Goal: Task Accomplishment & Management: Use online tool/utility

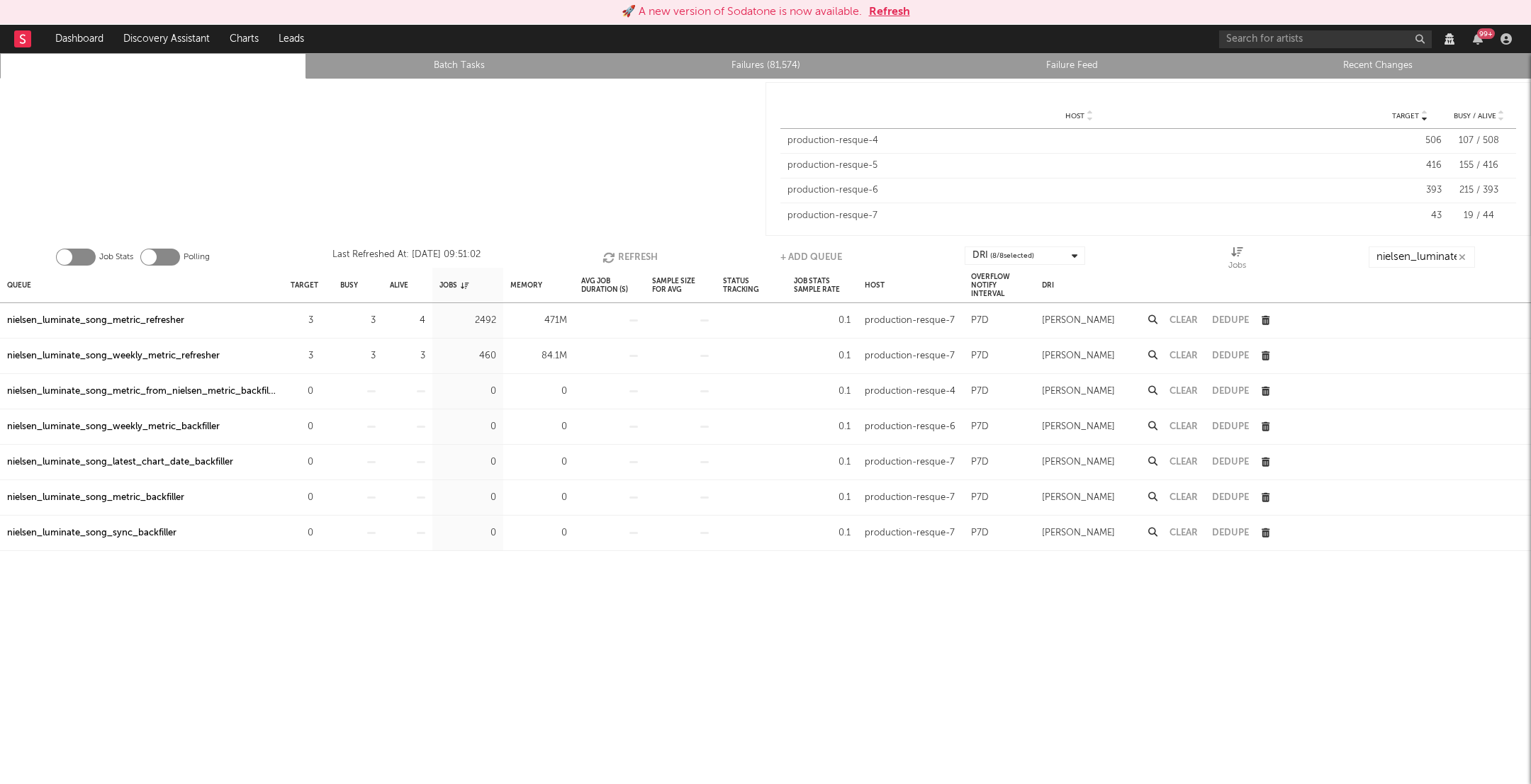
click at [762, 78] on div at bounding box center [382, 159] width 765 height 160
click at [759, 70] on link "Failures (81,574)" at bounding box center [765, 66] width 290 height 17
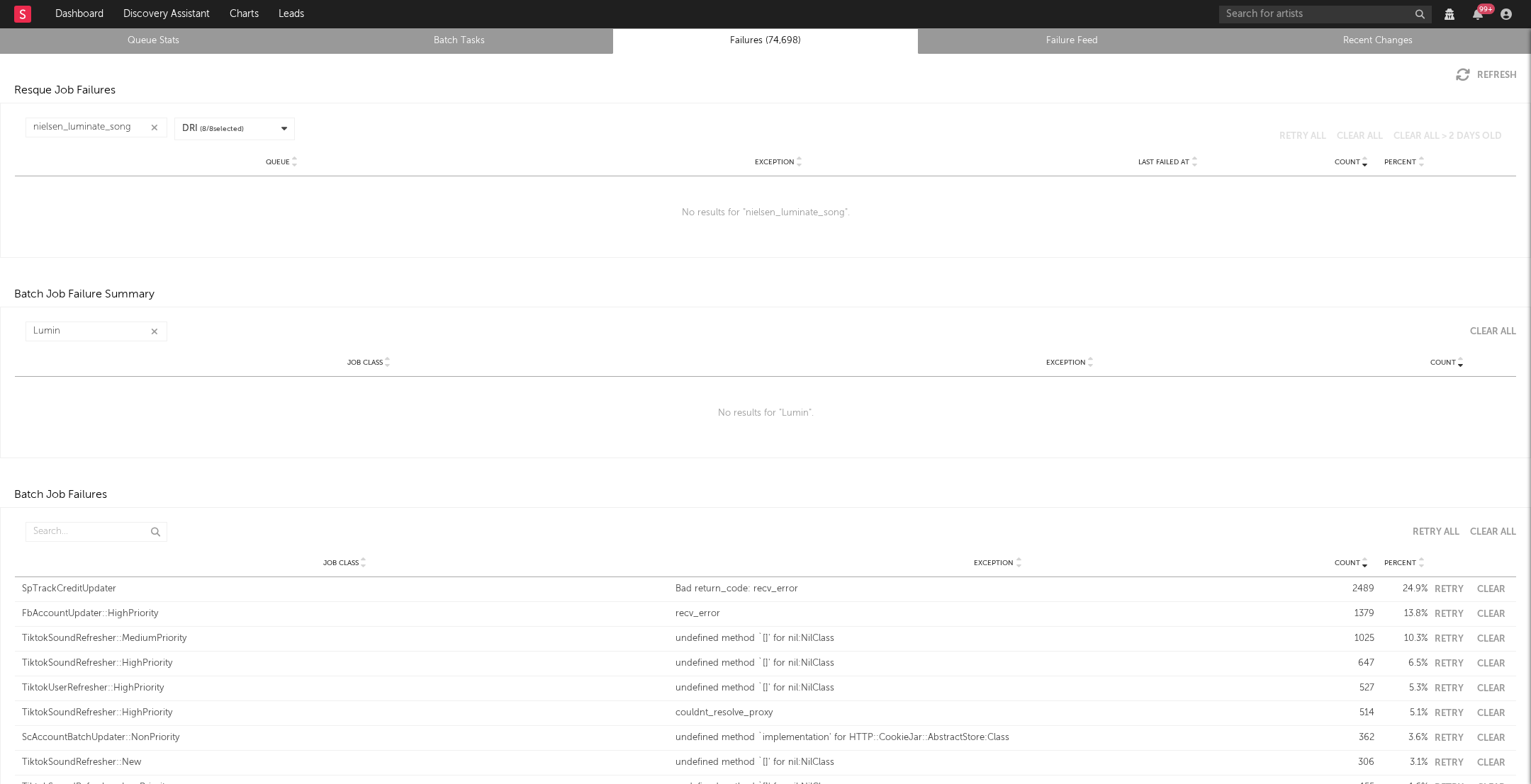
click at [153, 128] on icon "button" at bounding box center [154, 128] width 7 height 10
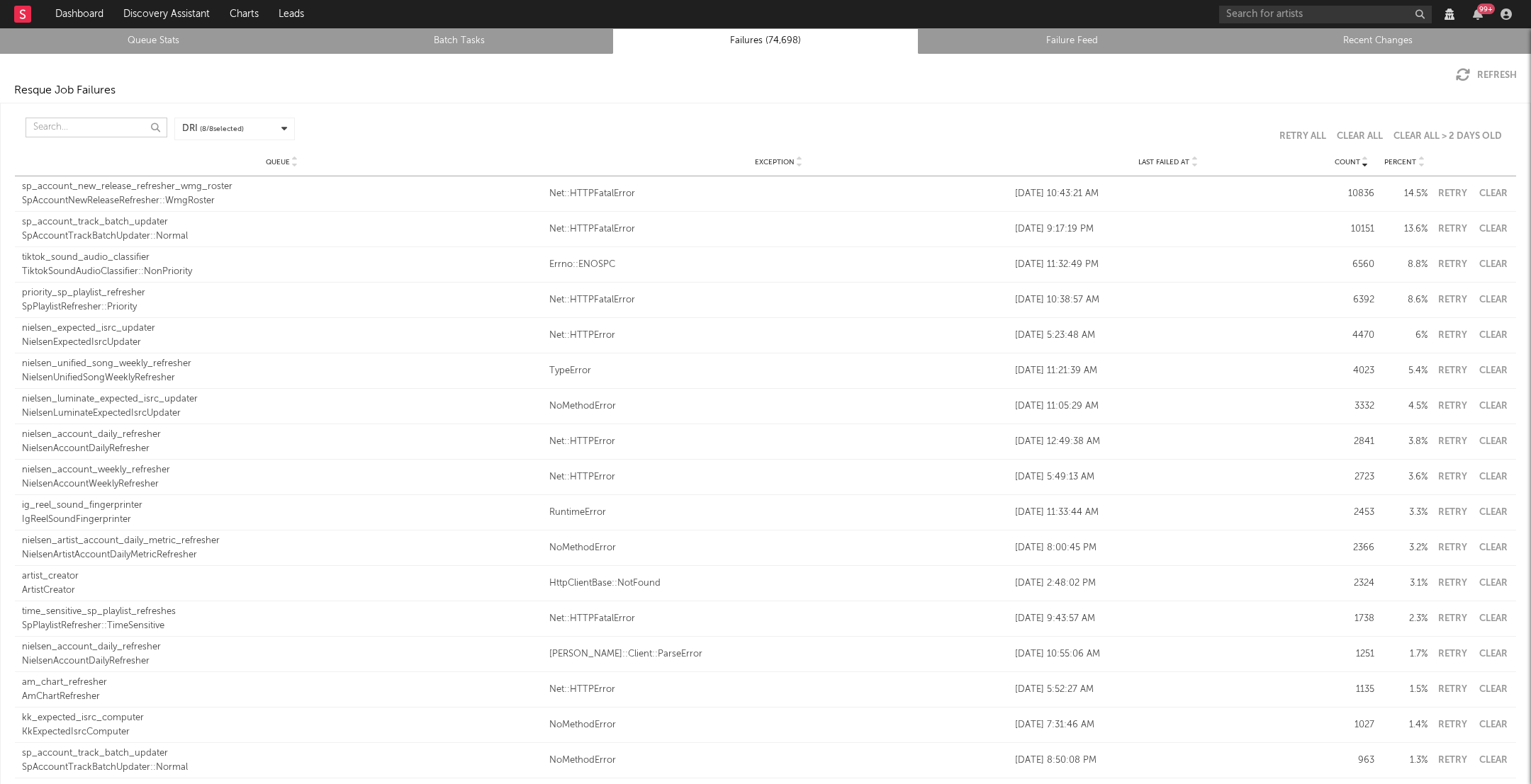
click at [114, 125] on input "text" at bounding box center [96, 127] width 141 height 20
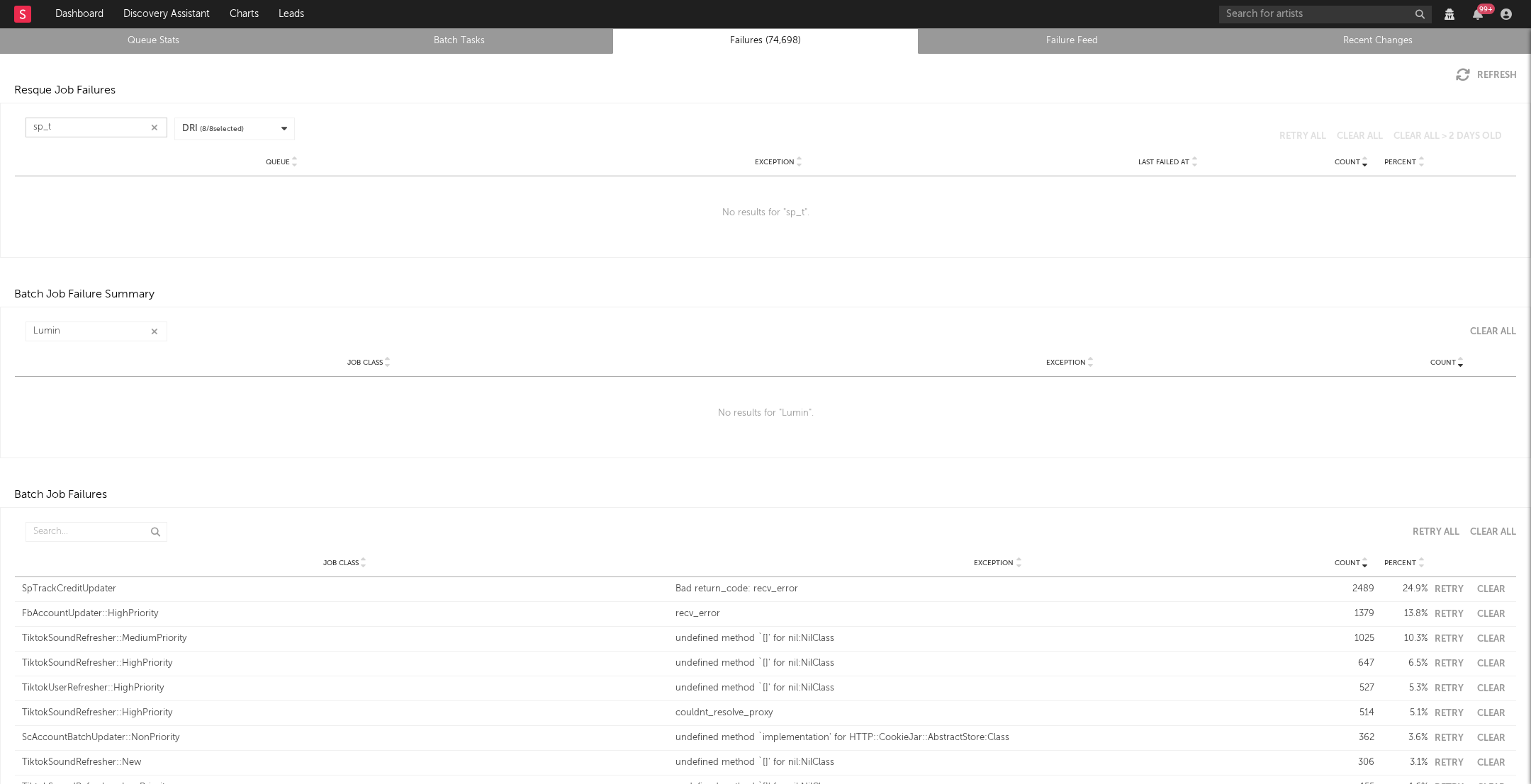
type input "sp_"
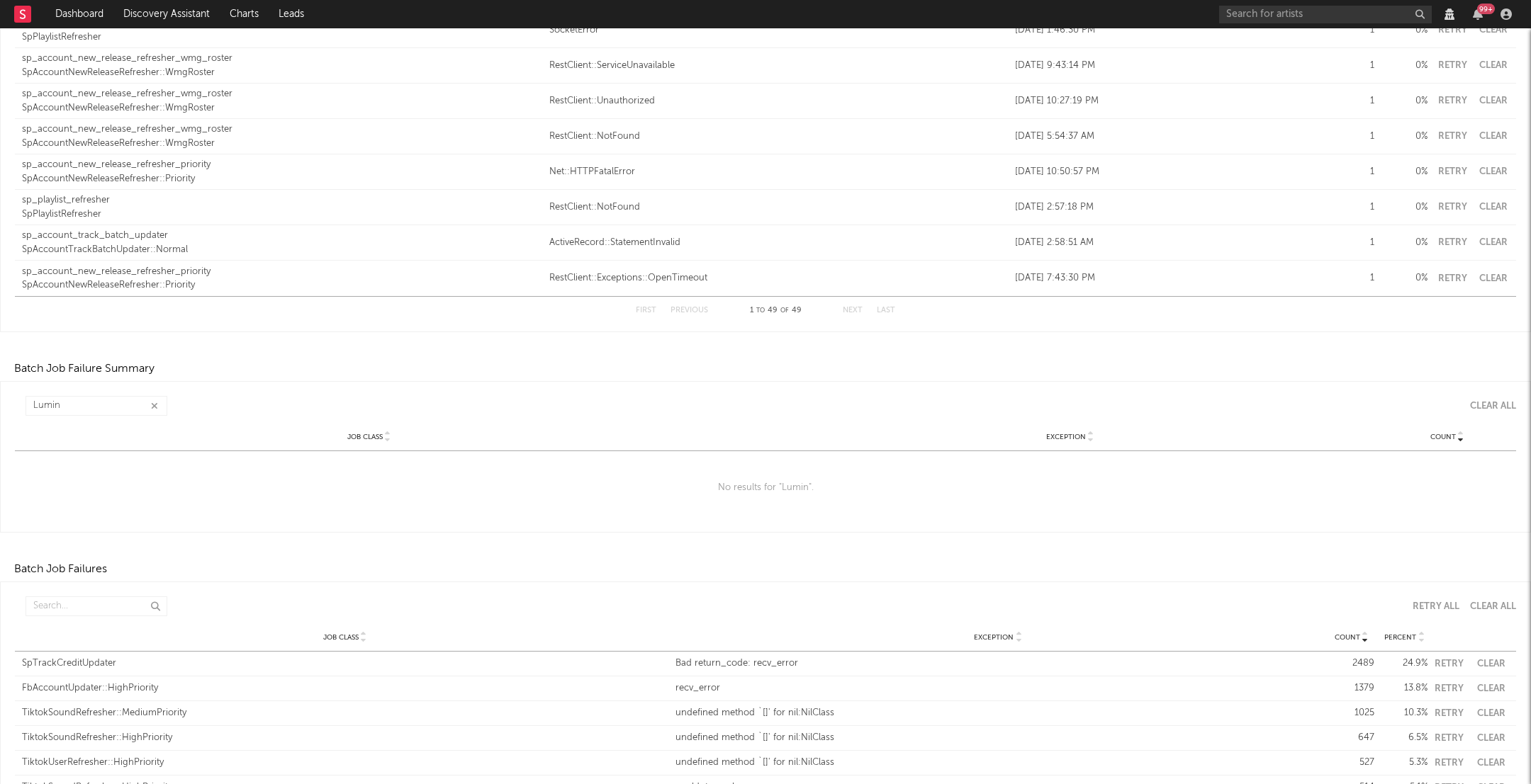
scroll to position [1812, 0]
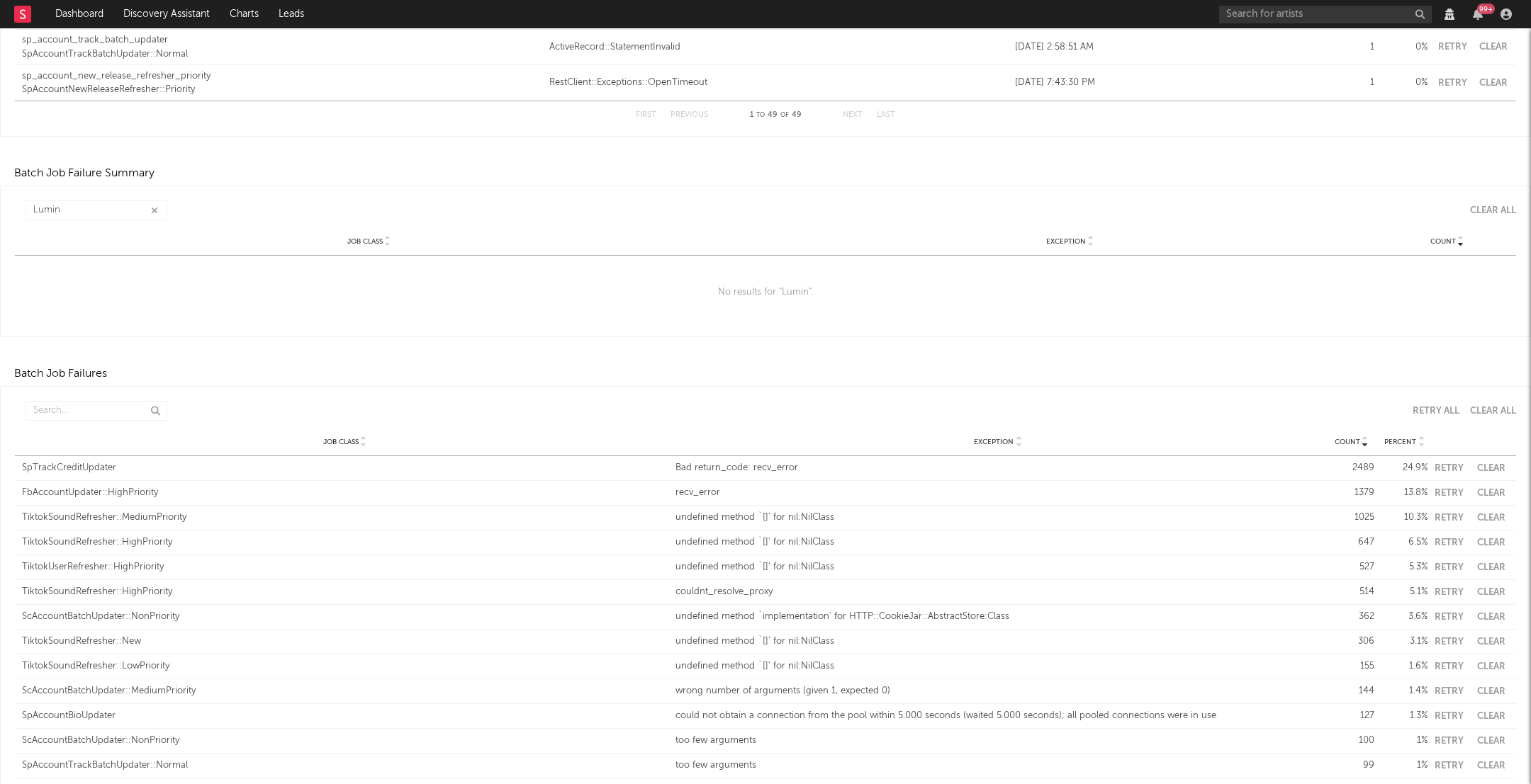
click at [156, 209] on icon "button" at bounding box center [154, 211] width 7 height 10
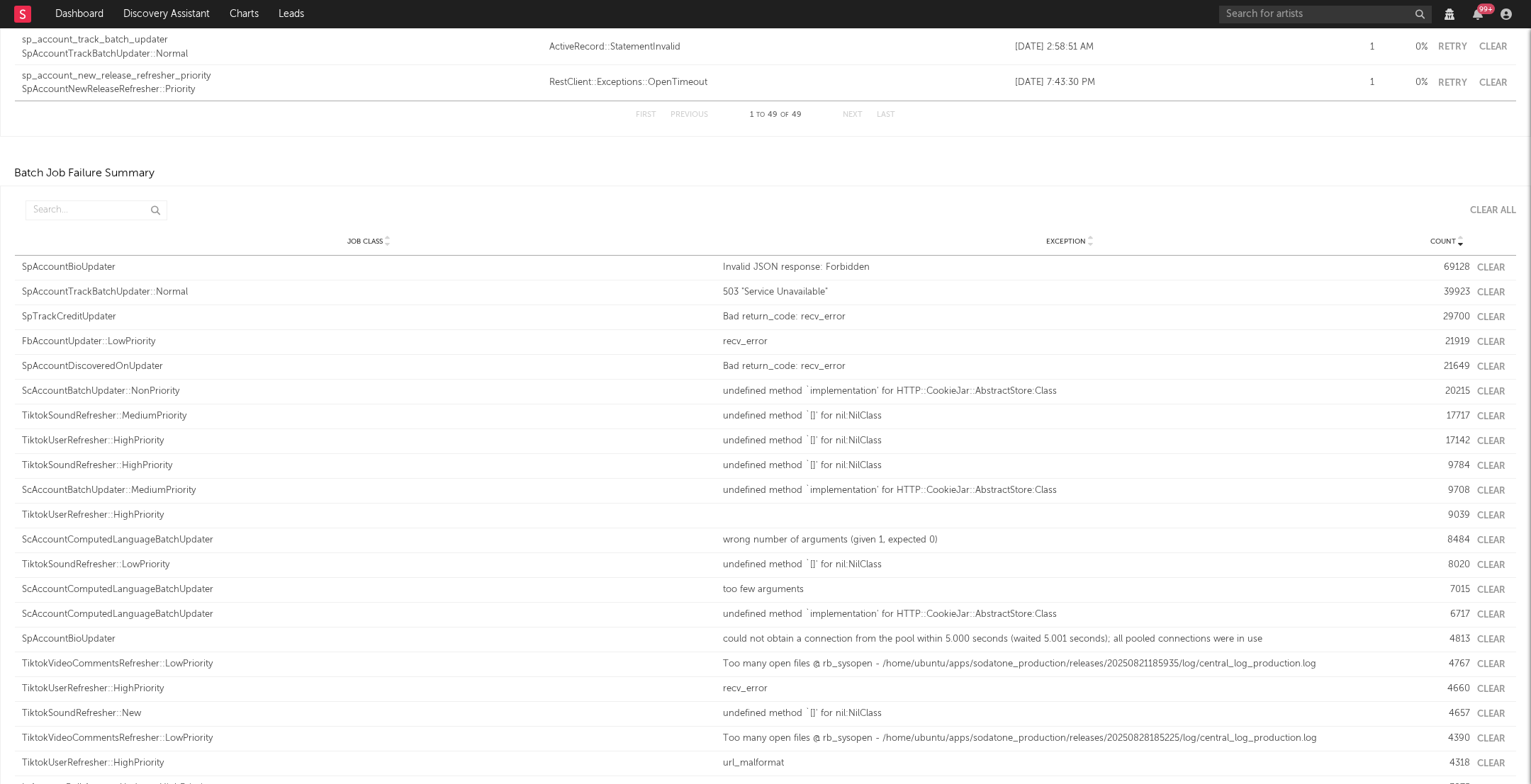
type input "sp_"
click at [122, 213] on input "text" at bounding box center [96, 210] width 141 height 20
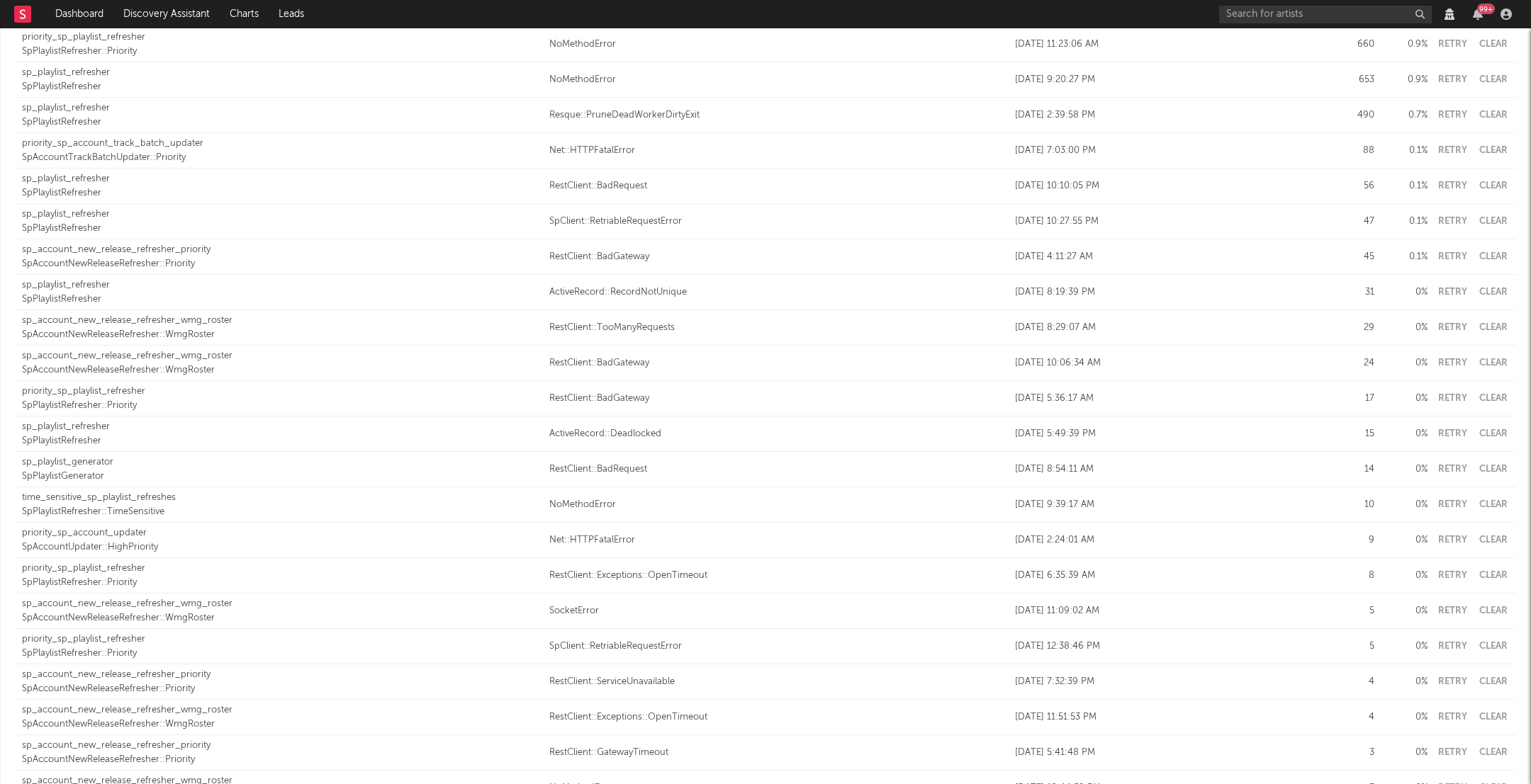
scroll to position [0, 0]
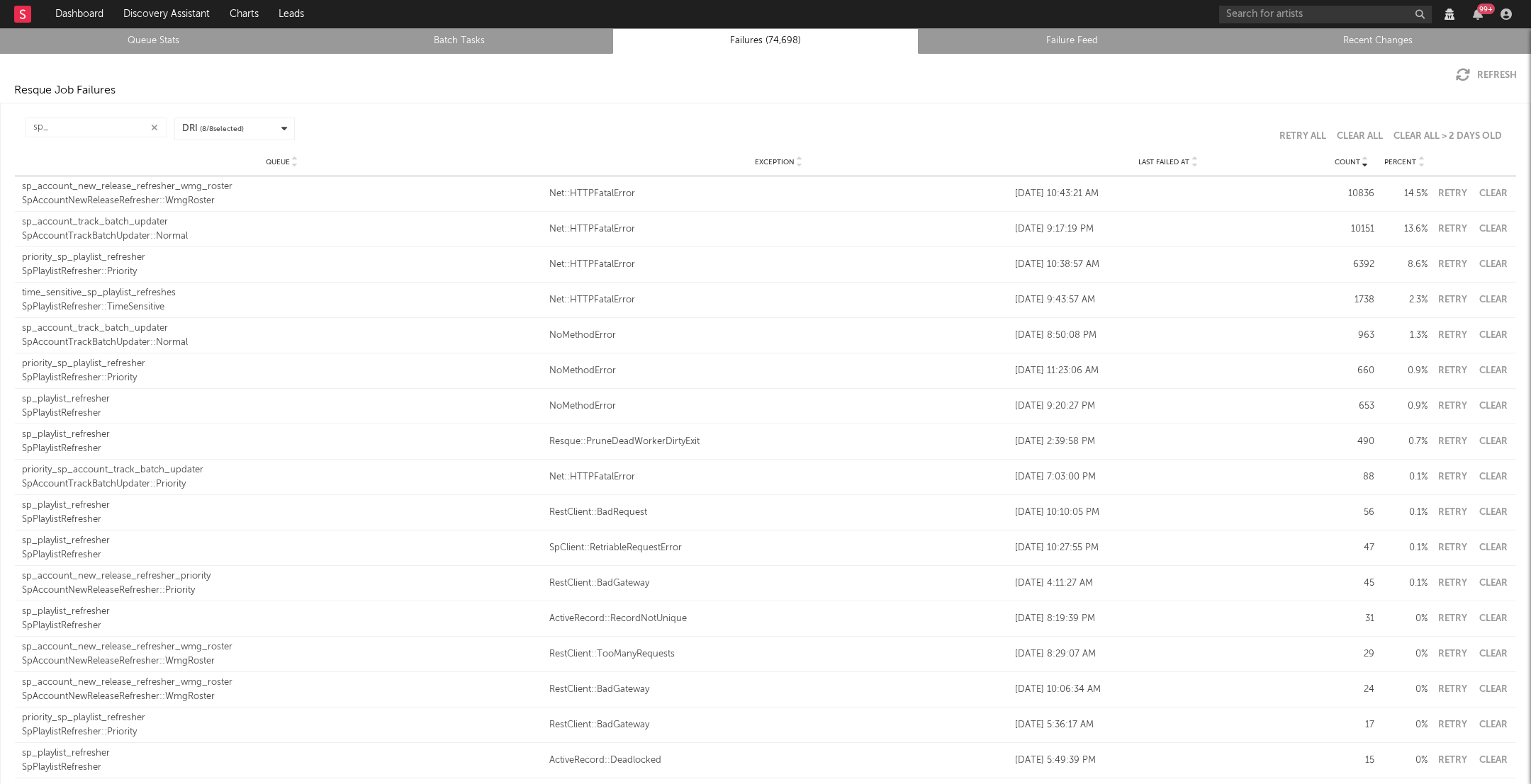
type input "sprack"
click at [67, 129] on input "sp_" at bounding box center [96, 127] width 141 height 20
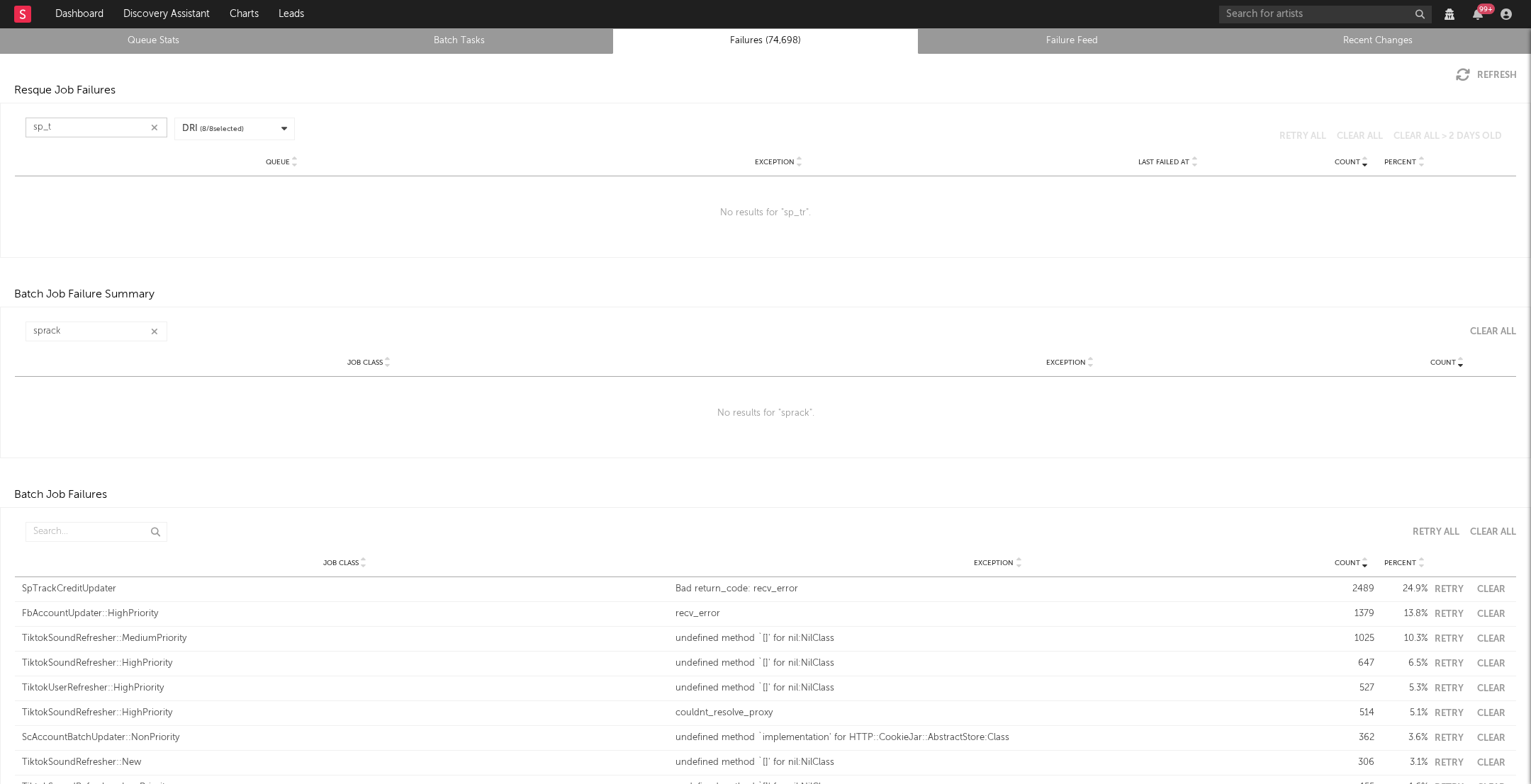
type input "sp_"
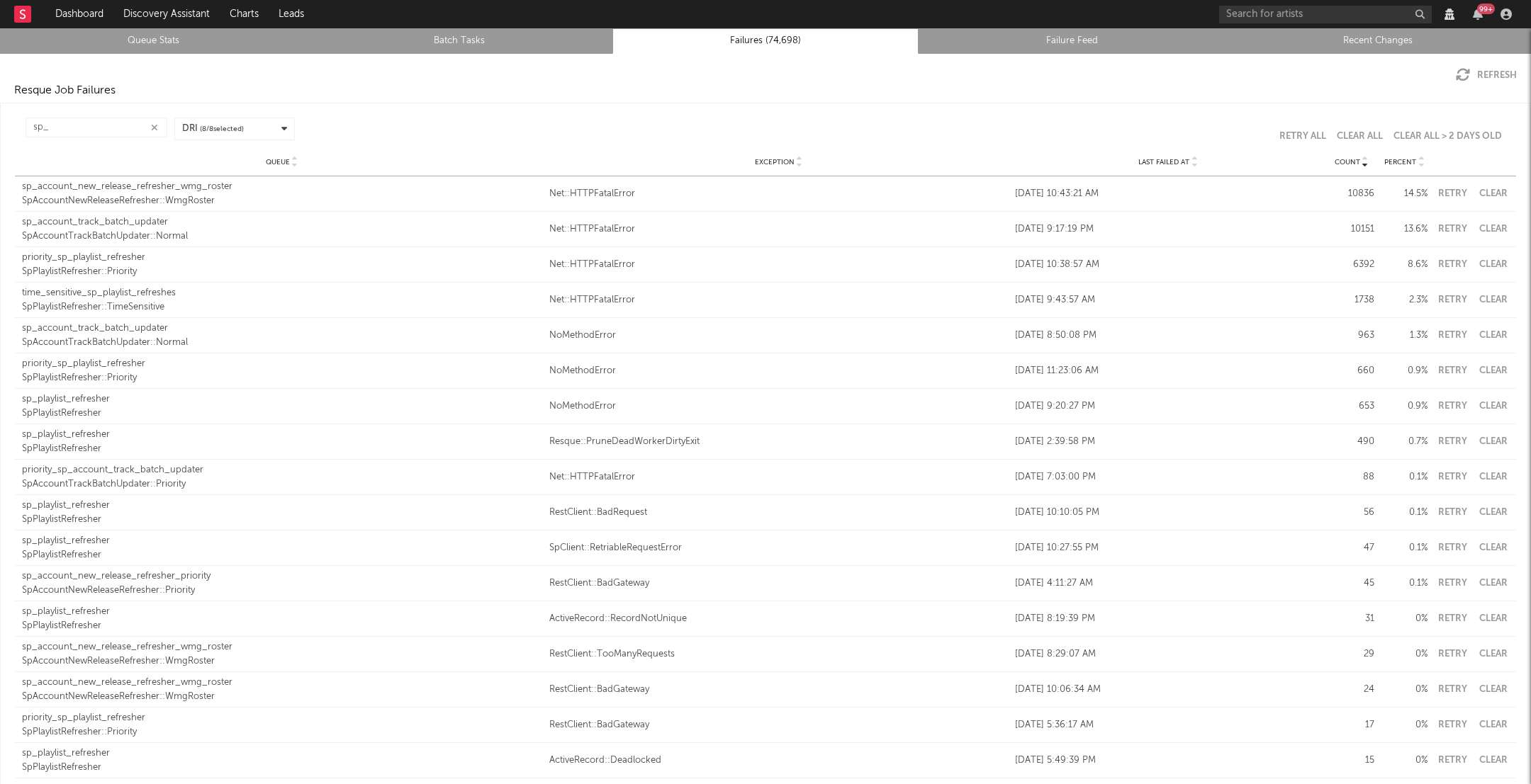
click at [1023, 37] on link "Failure Feed" at bounding box center [1072, 41] width 290 height 17
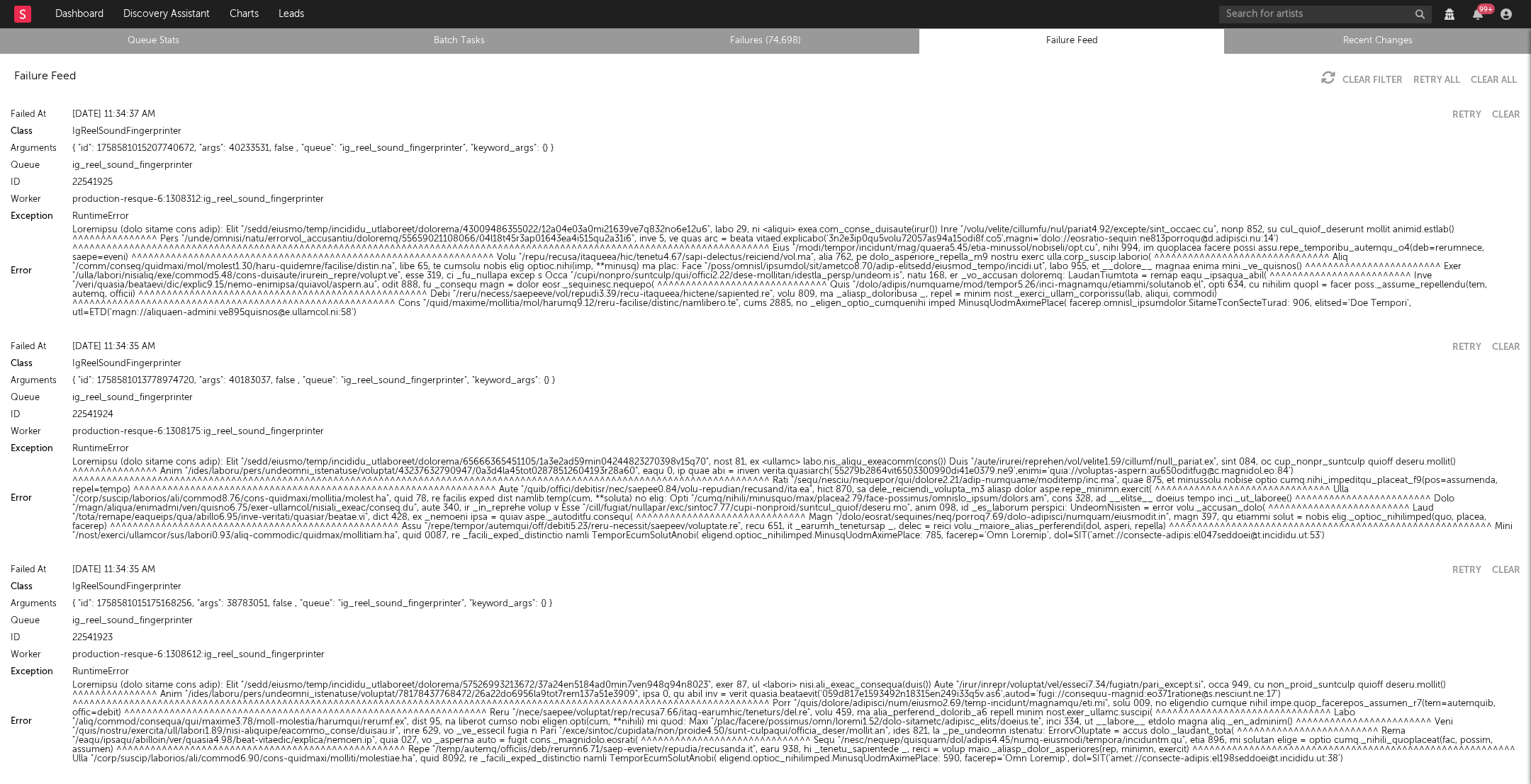
click at [781, 16] on nav "Dashboard Discovery Assistant Charts Leads 99 +" at bounding box center [765, 14] width 1531 height 29
click at [778, 48] on link "Failures (74,698)" at bounding box center [765, 41] width 290 height 17
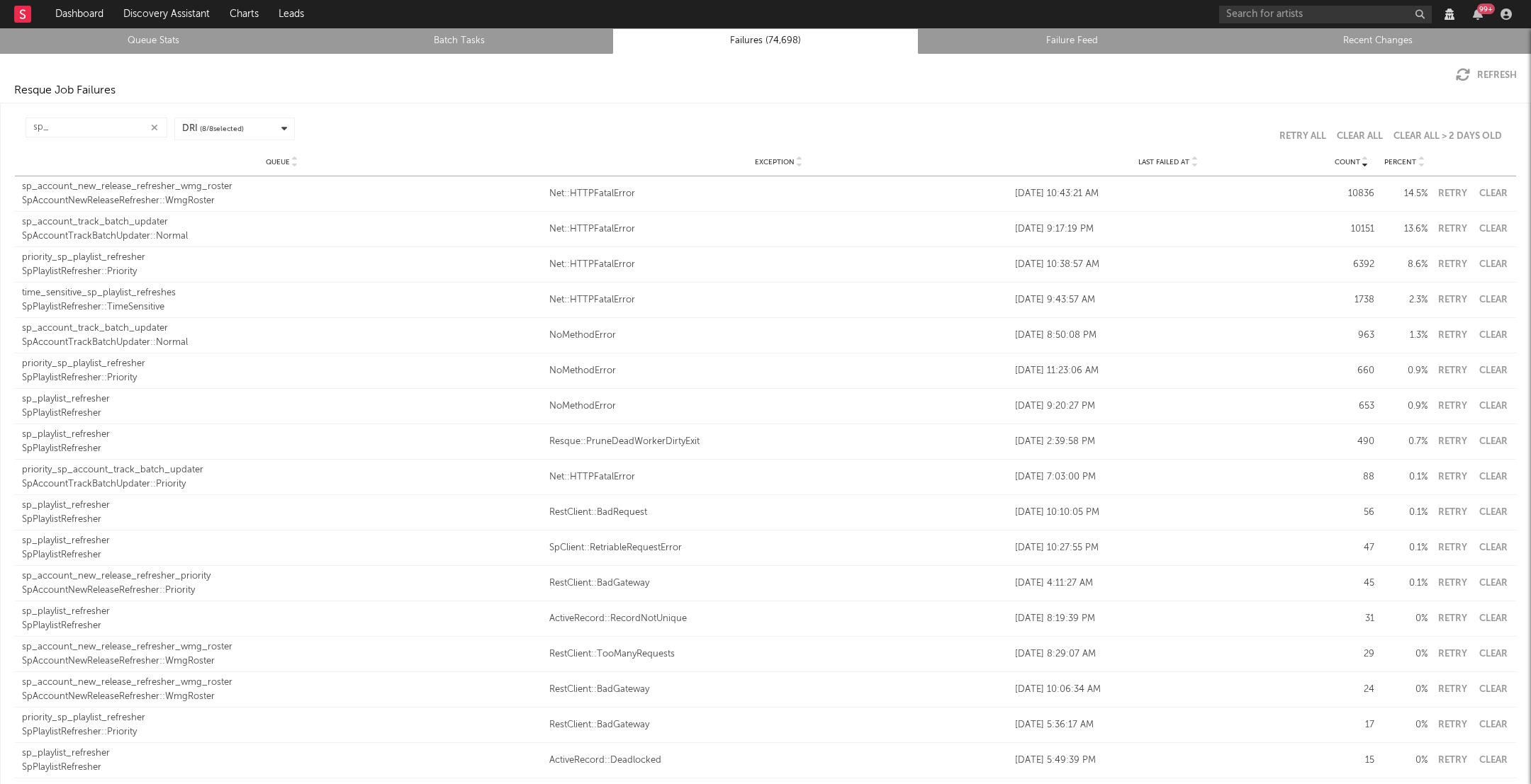
click at [770, 36] on link "Failures (74,698)" at bounding box center [765, 41] width 290 height 17
click at [142, 120] on input "sp_" at bounding box center [96, 127] width 141 height 20
click at [125, 121] on input "sp_" at bounding box center [96, 127] width 141 height 20
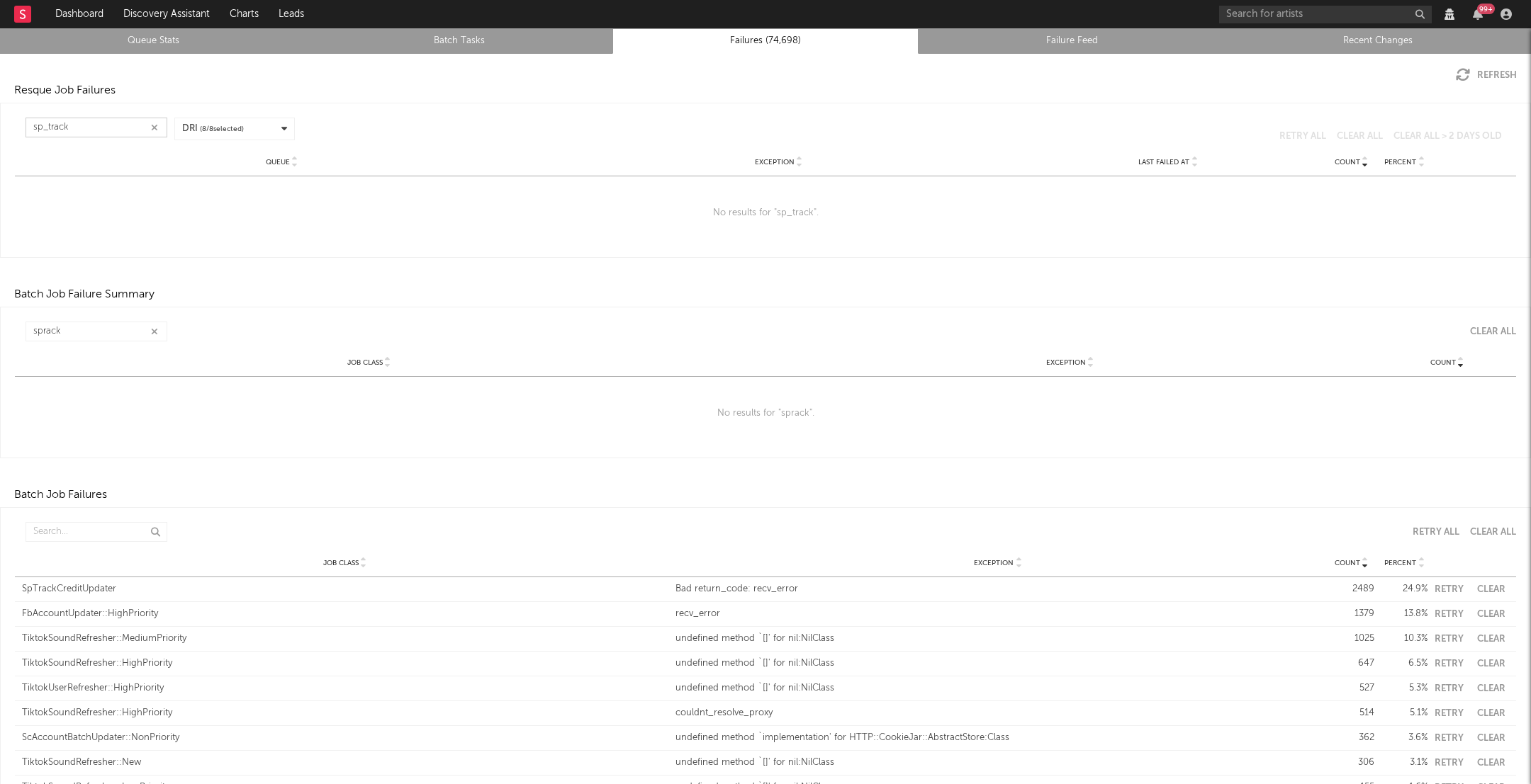
type input "sp_track"
click at [96, 322] on input "sprack" at bounding box center [96, 331] width 141 height 20
drag, startPoint x: 99, startPoint y: 323, endPoint x: 86, endPoint y: 327, distance: 13.6
click at [86, 327] on input "sprack" at bounding box center [96, 331] width 141 height 20
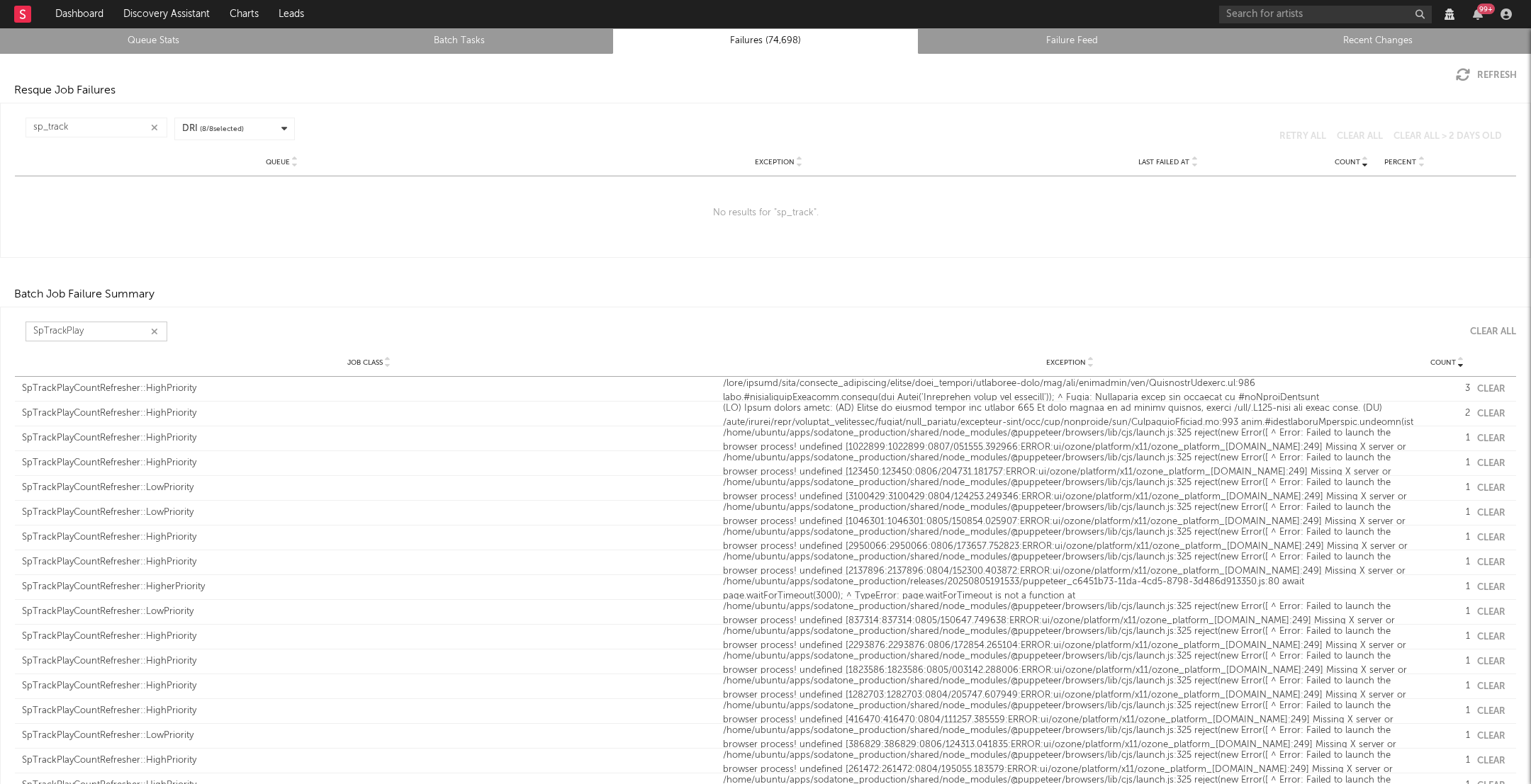
type input "SpTrackPlay"
click at [947, 498] on div "/home/ubuntu/apps/sodatone_production/shared/node_modules/@puppeteer/browsers/l…" at bounding box center [1070, 511] width 693 height 70
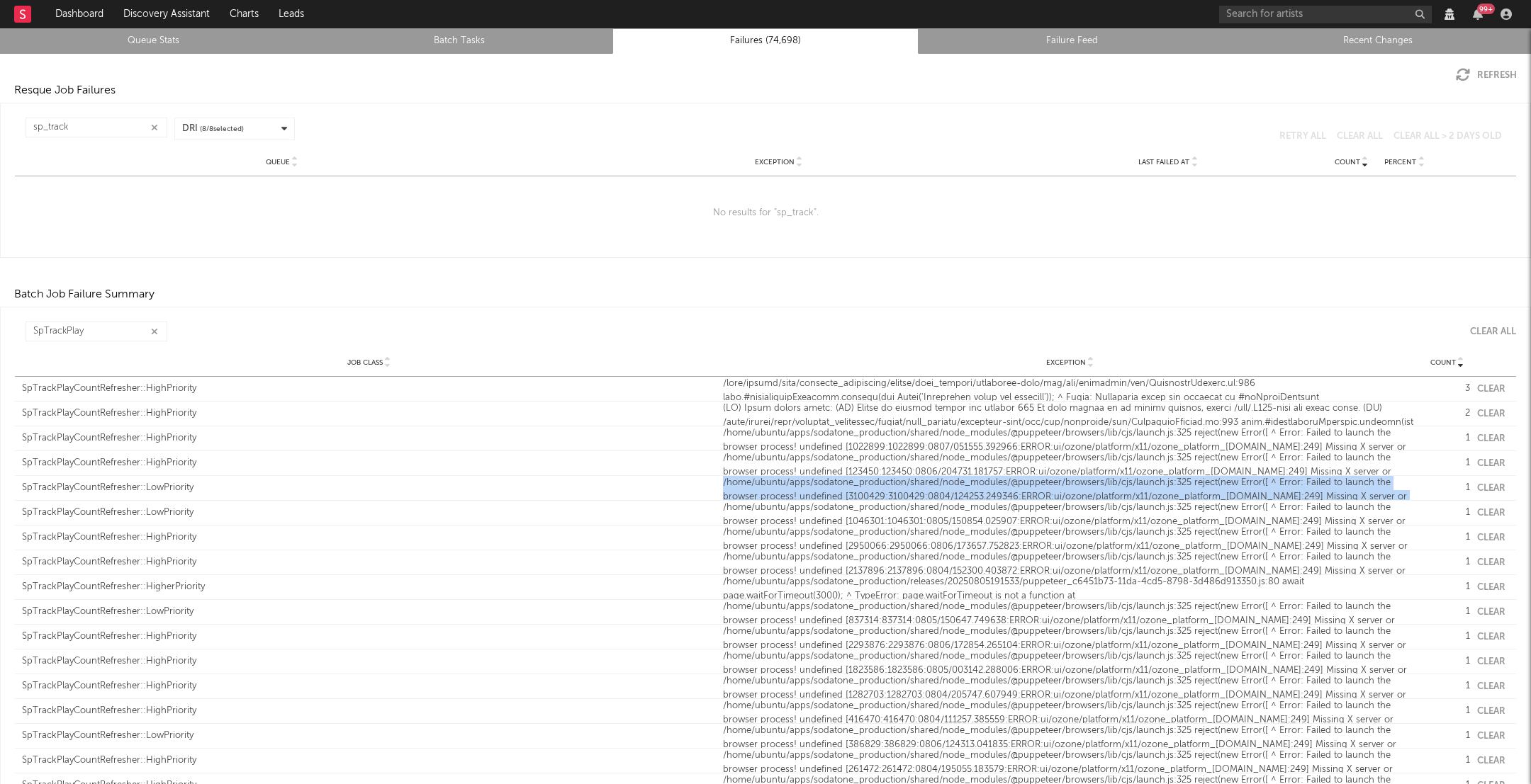
click at [947, 498] on div "/home/ubuntu/apps/sodatone_production/shared/node_modules/@puppeteer/browsers/l…" at bounding box center [1070, 511] width 693 height 70
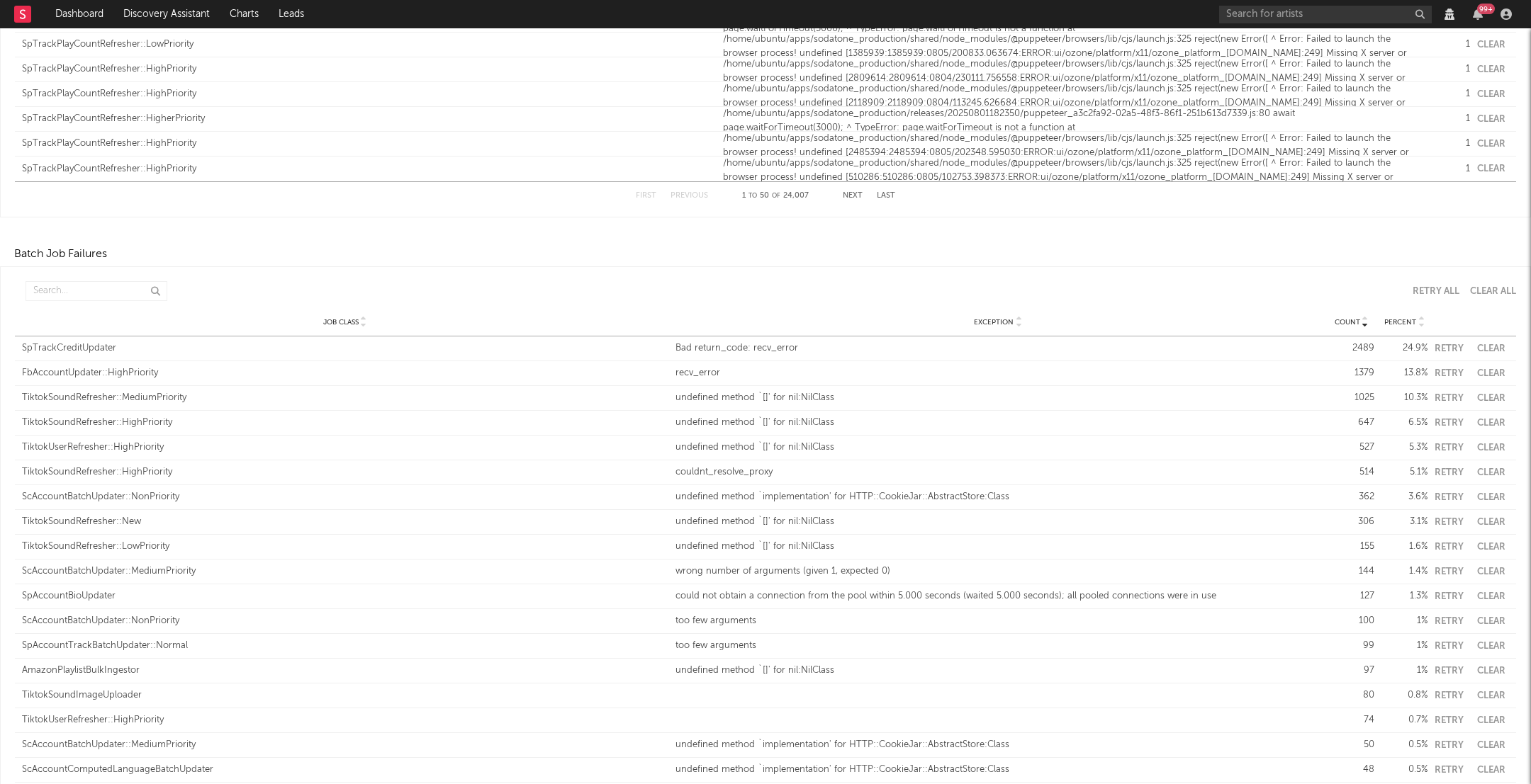
scroll to position [1255, 0]
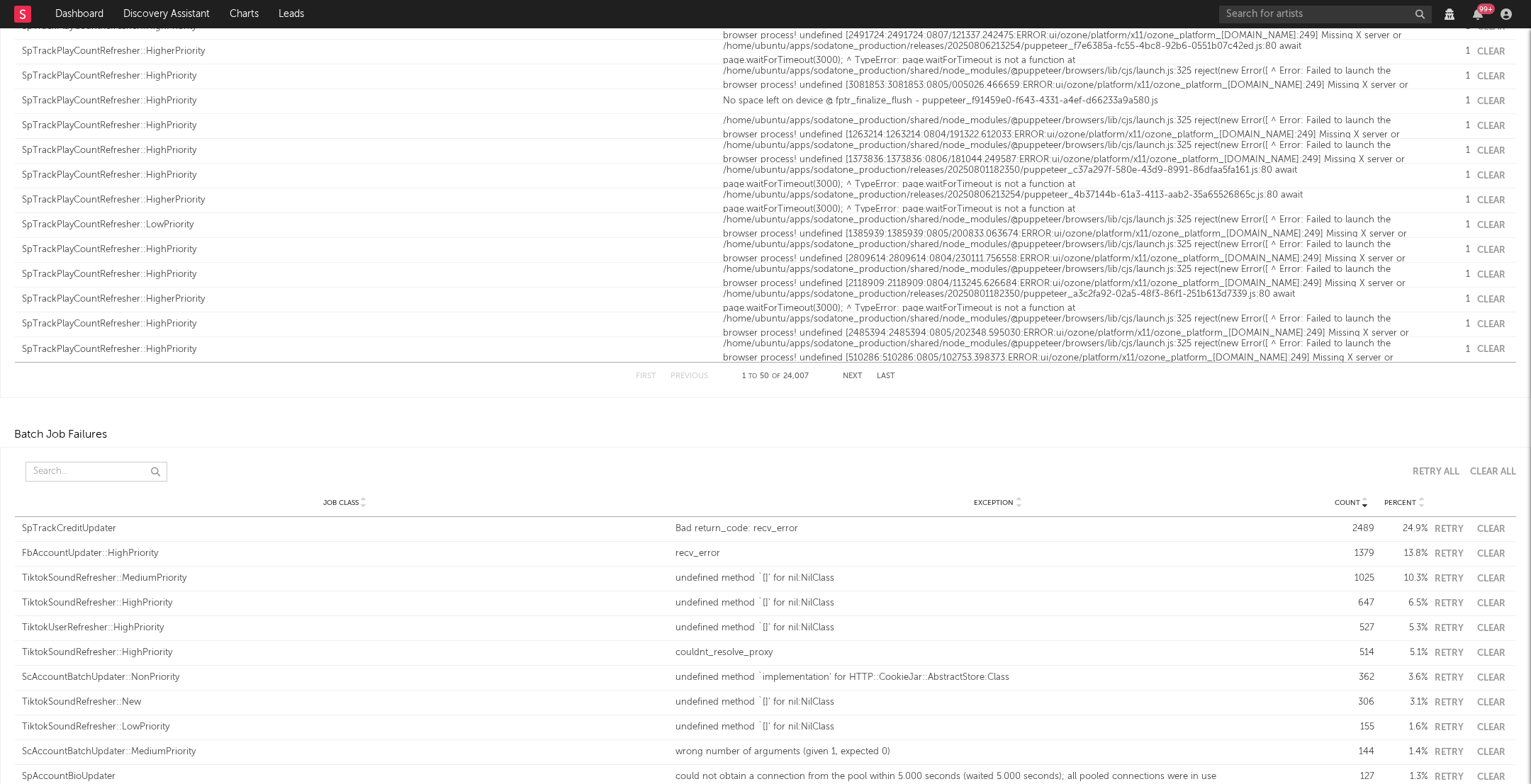
click at [96, 462] on input "text" at bounding box center [96, 472] width 141 height 20
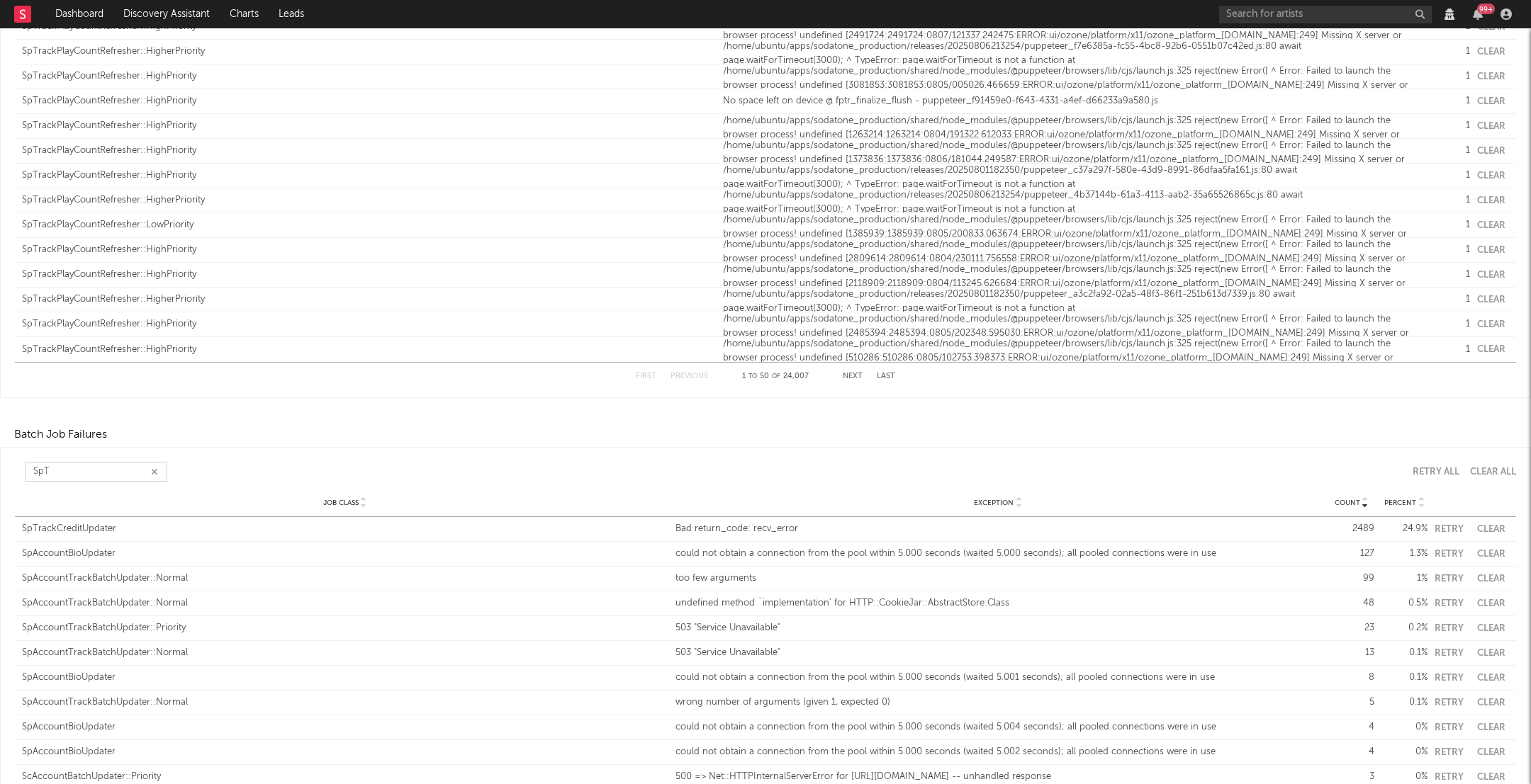
scroll to position [1049, 0]
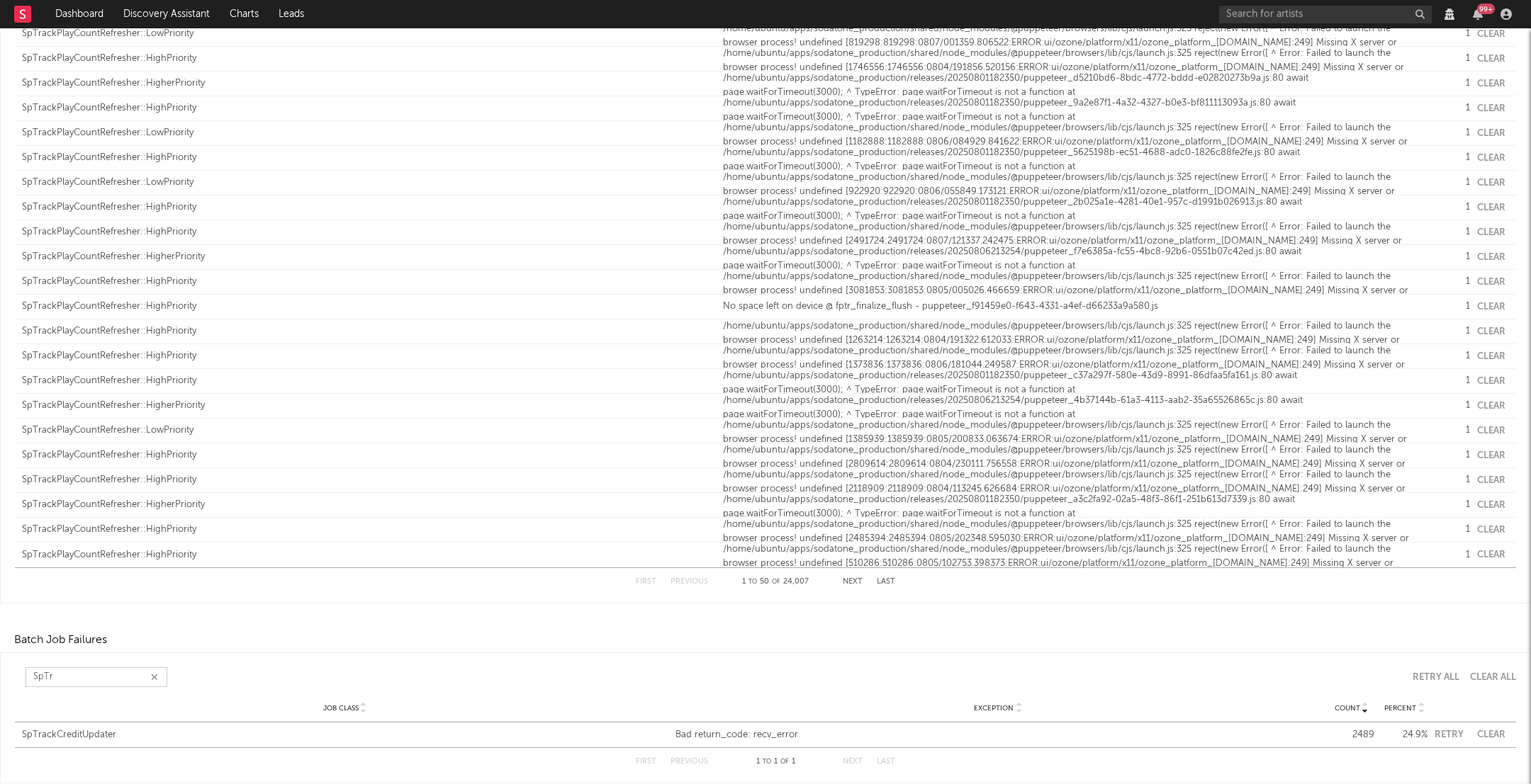
click at [1500, 675] on div "Clear All" at bounding box center [1493, 678] width 46 height 10
type input "SpTr"
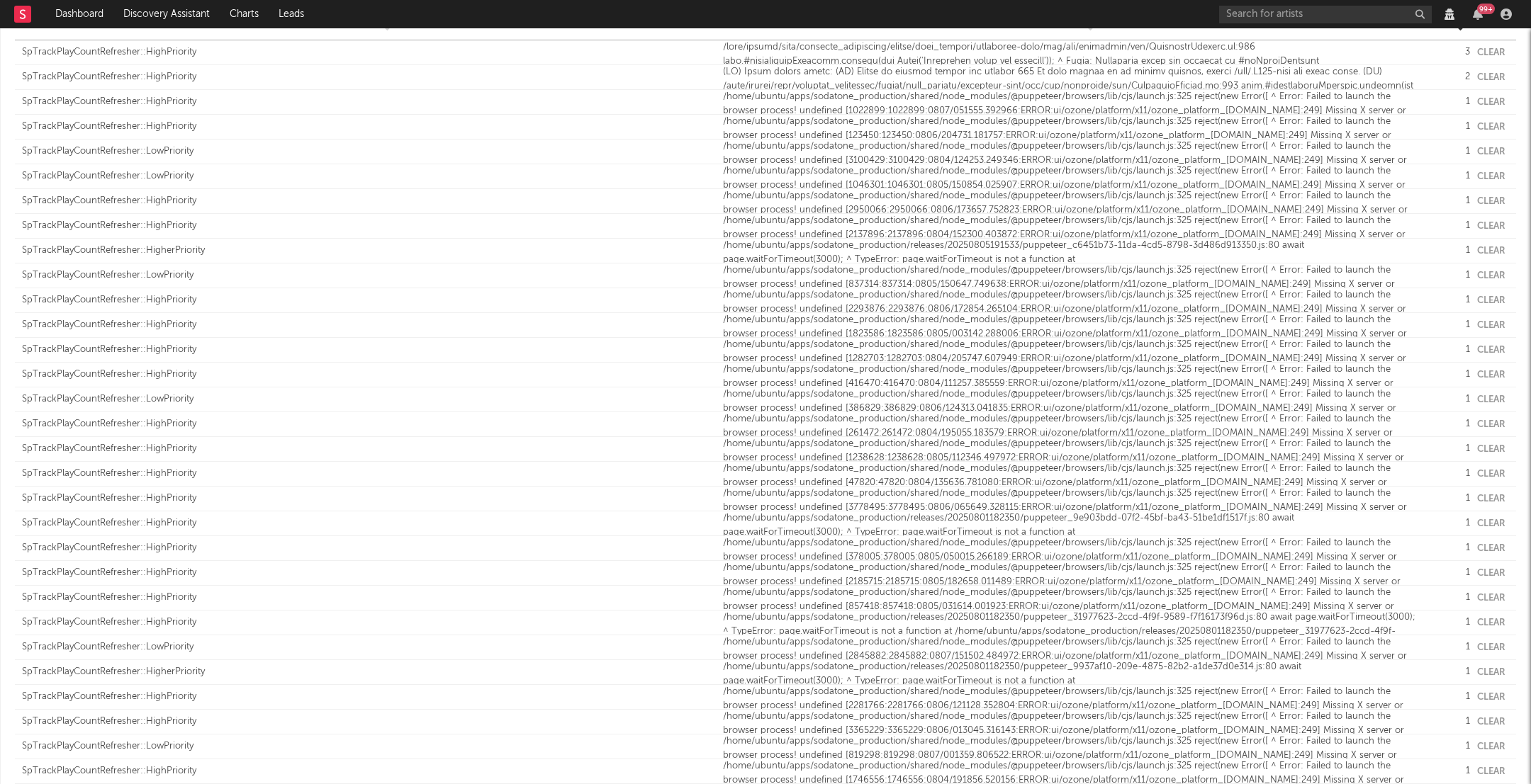
scroll to position [0, 0]
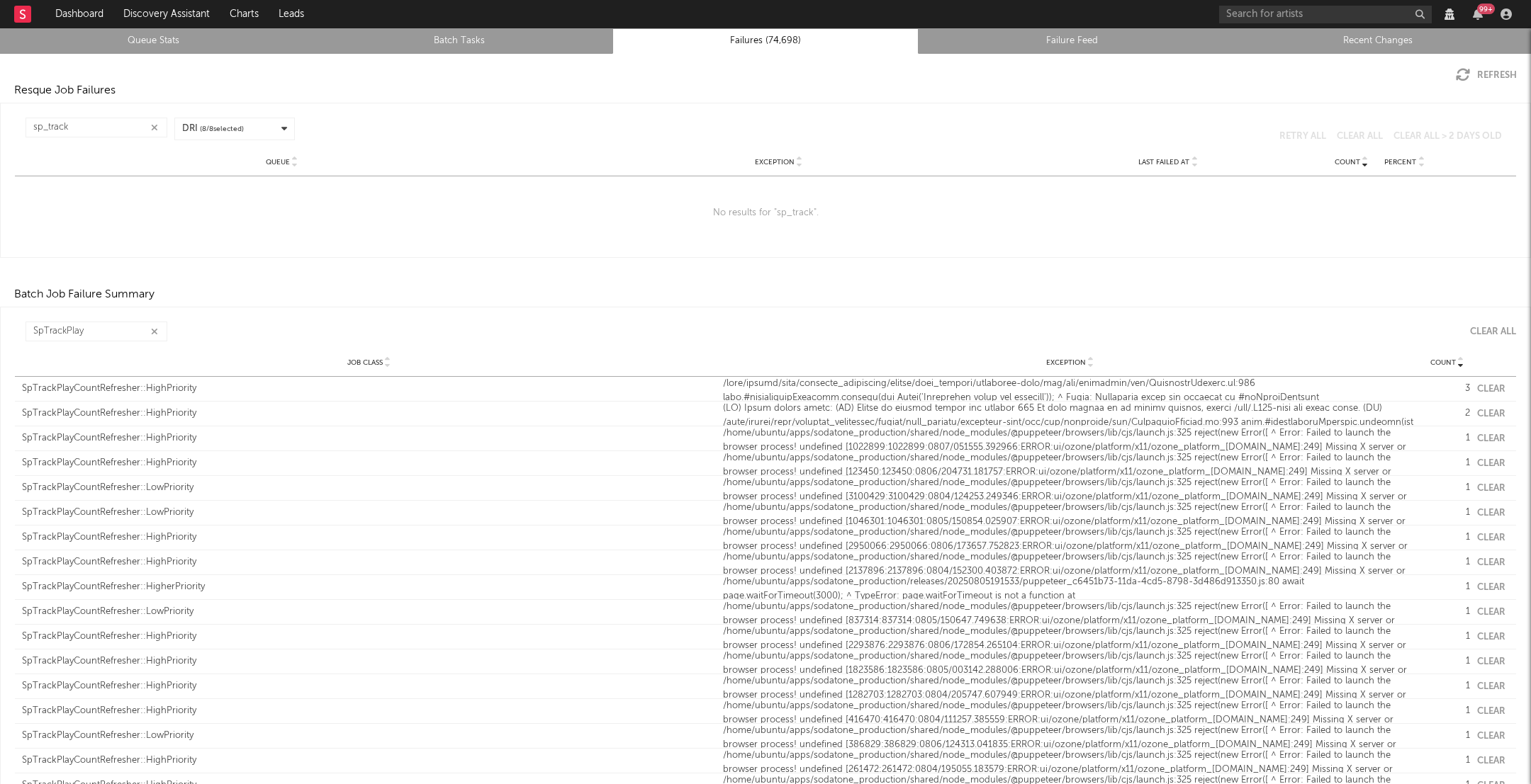
click at [77, 384] on div "SpTrackPlayCountRefresher::HighPriority" at bounding box center [369, 389] width 693 height 14
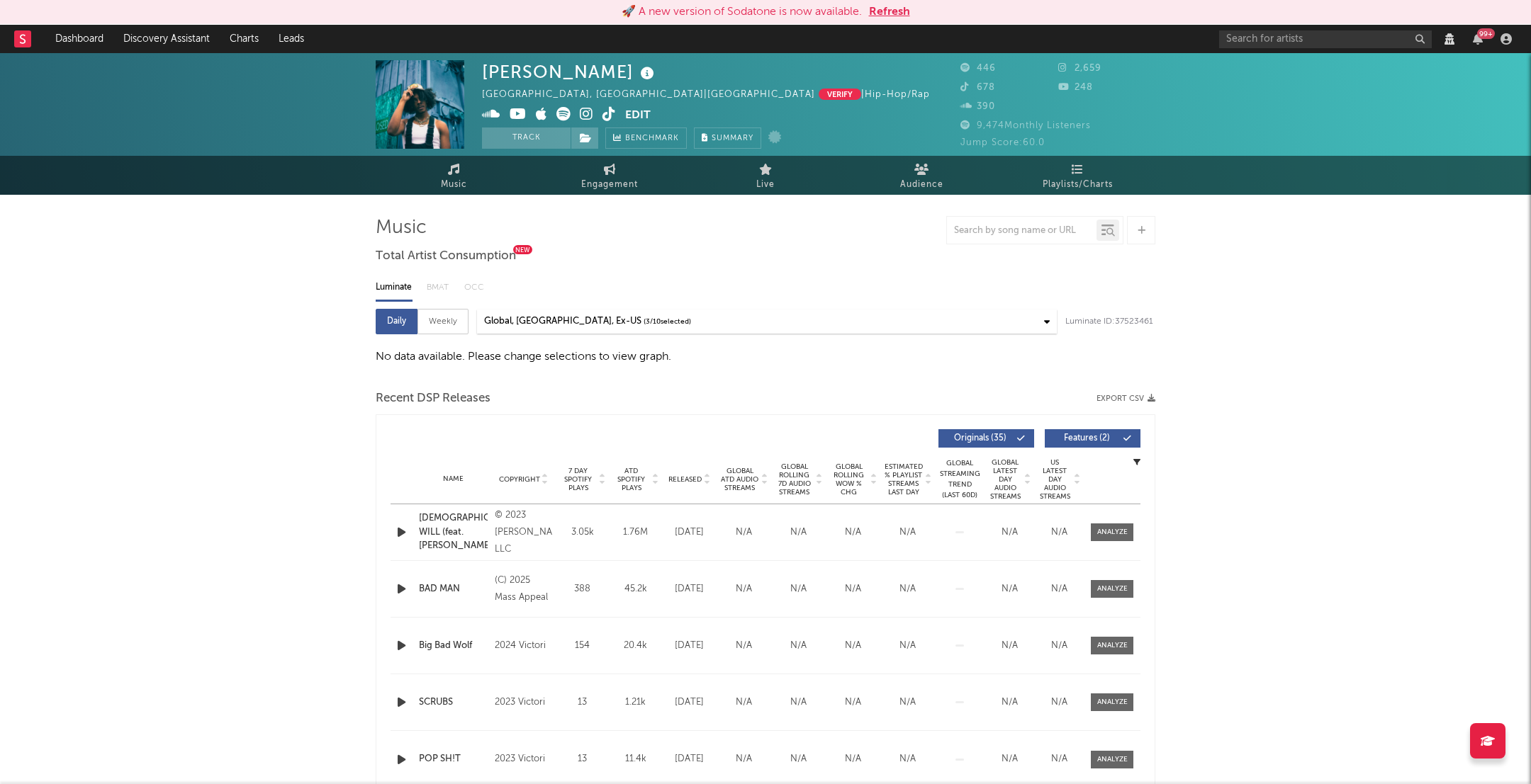
select select "View all"
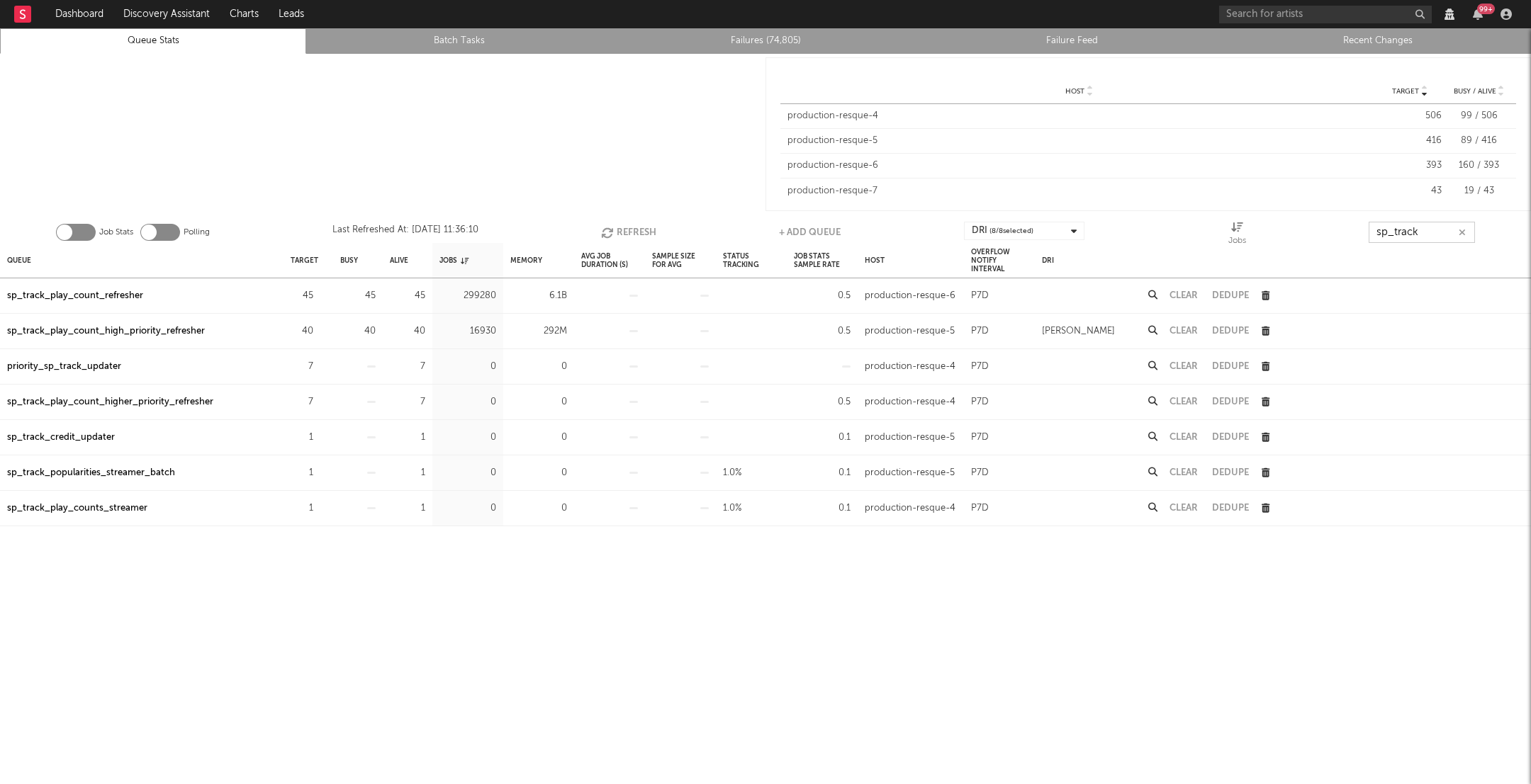
click at [1439, 241] on input "sp_track" at bounding box center [1421, 232] width 106 height 21
click at [122, 326] on div "sp_track_play_count_high_priority_refresher" at bounding box center [105, 331] width 198 height 17
click at [626, 235] on button "Refresh" at bounding box center [628, 232] width 55 height 21
click at [659, 230] on div "Job Stats Polling Last Refreshed At: Sep 23 11:36:35 Refresh + Add Queue DRI ( …" at bounding box center [765, 229] width 1531 height 29
click at [629, 225] on button "Refresh" at bounding box center [628, 232] width 55 height 21
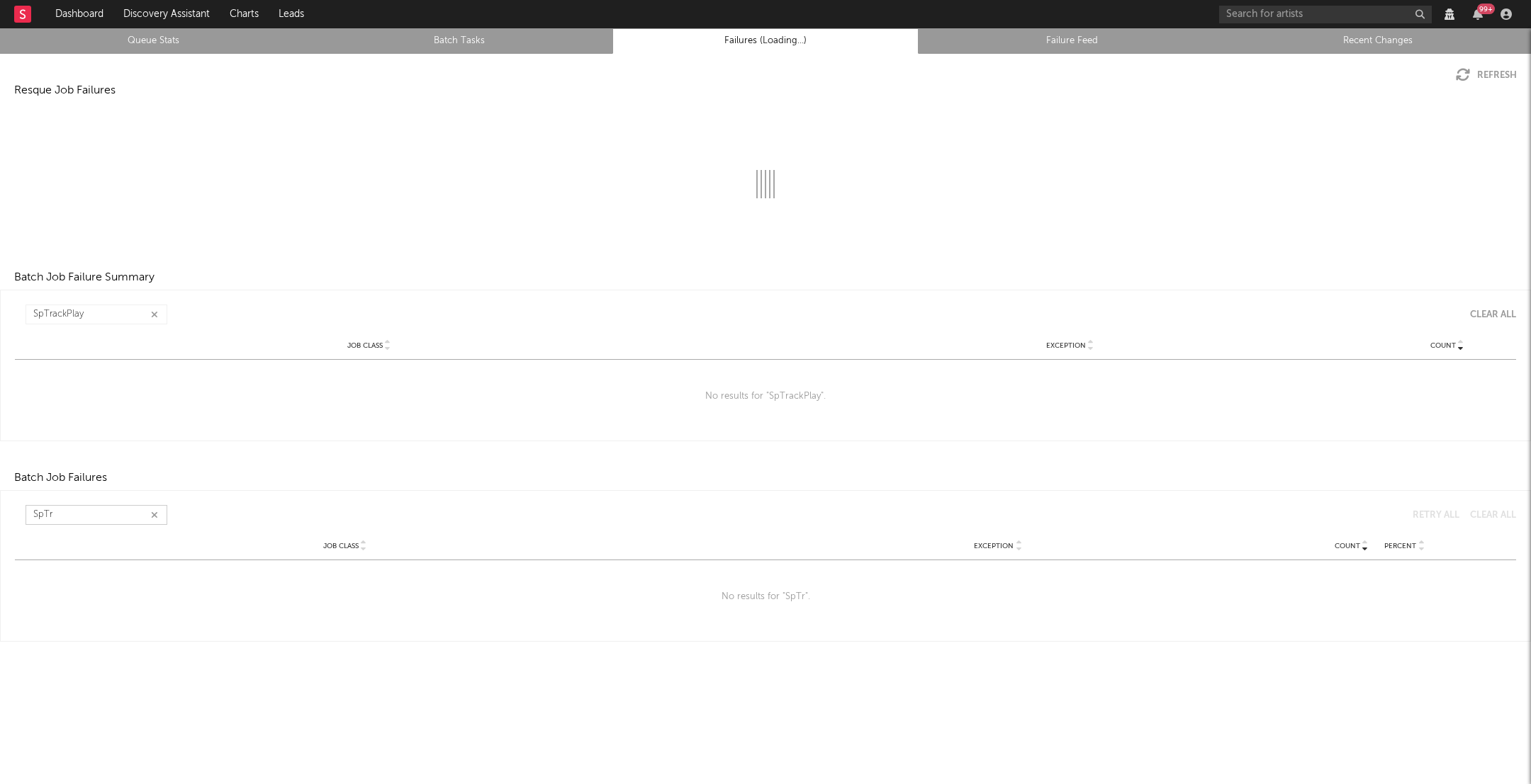
click at [111, 521] on input "SpTr" at bounding box center [96, 515] width 141 height 20
type input "SpTrackPlayCount"
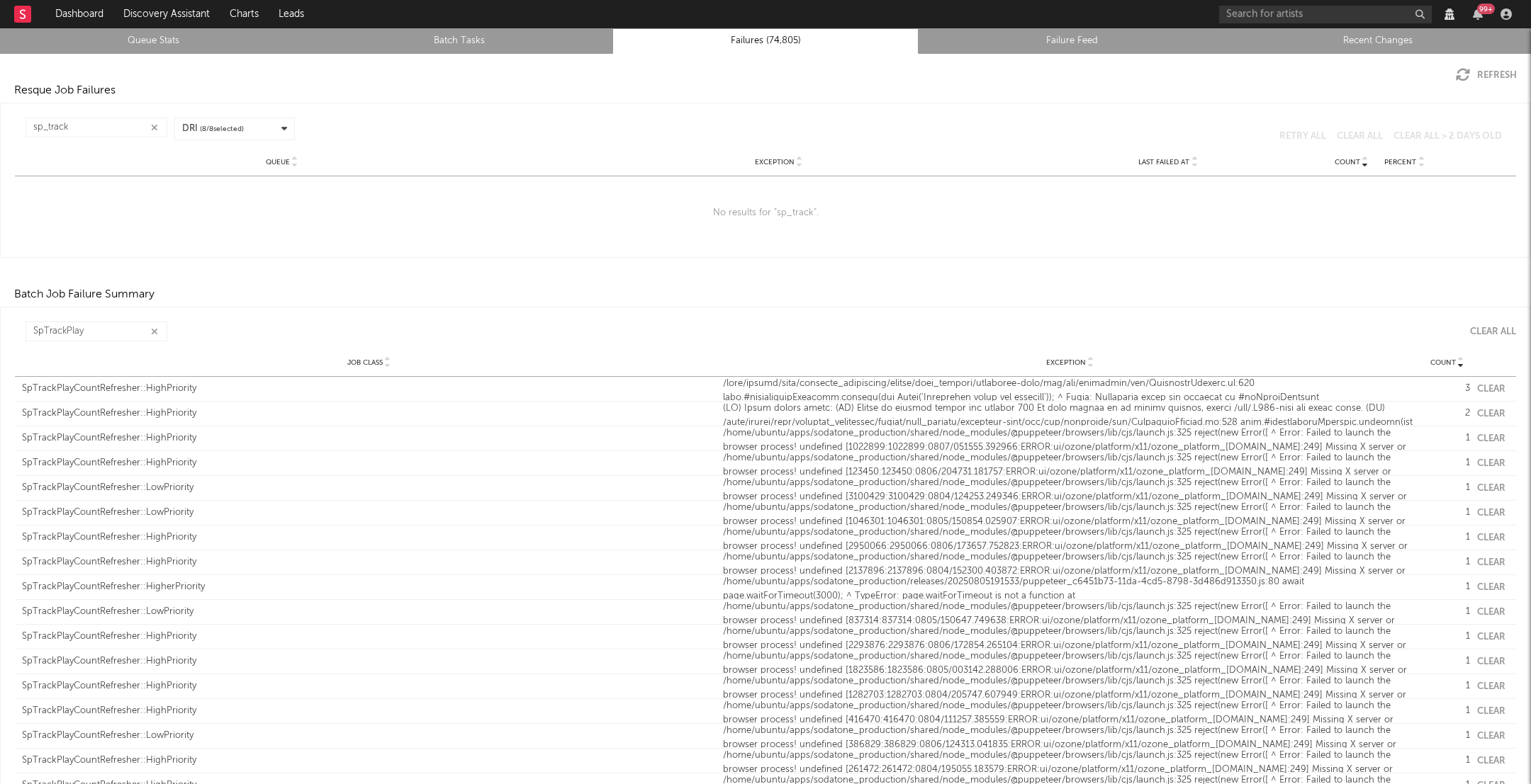
click at [157, 127] on icon "button" at bounding box center [154, 128] width 7 height 10
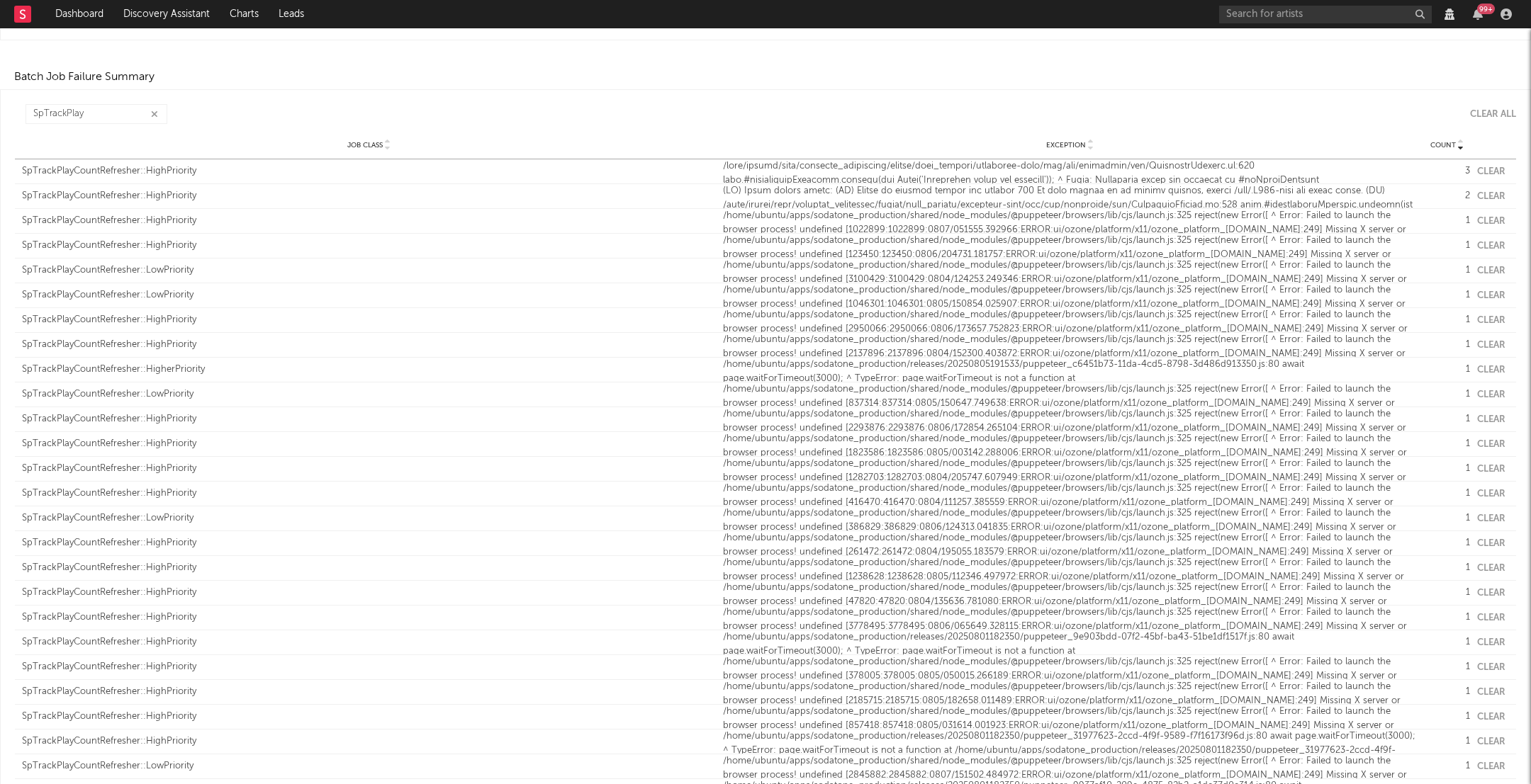
scroll to position [2796, 0]
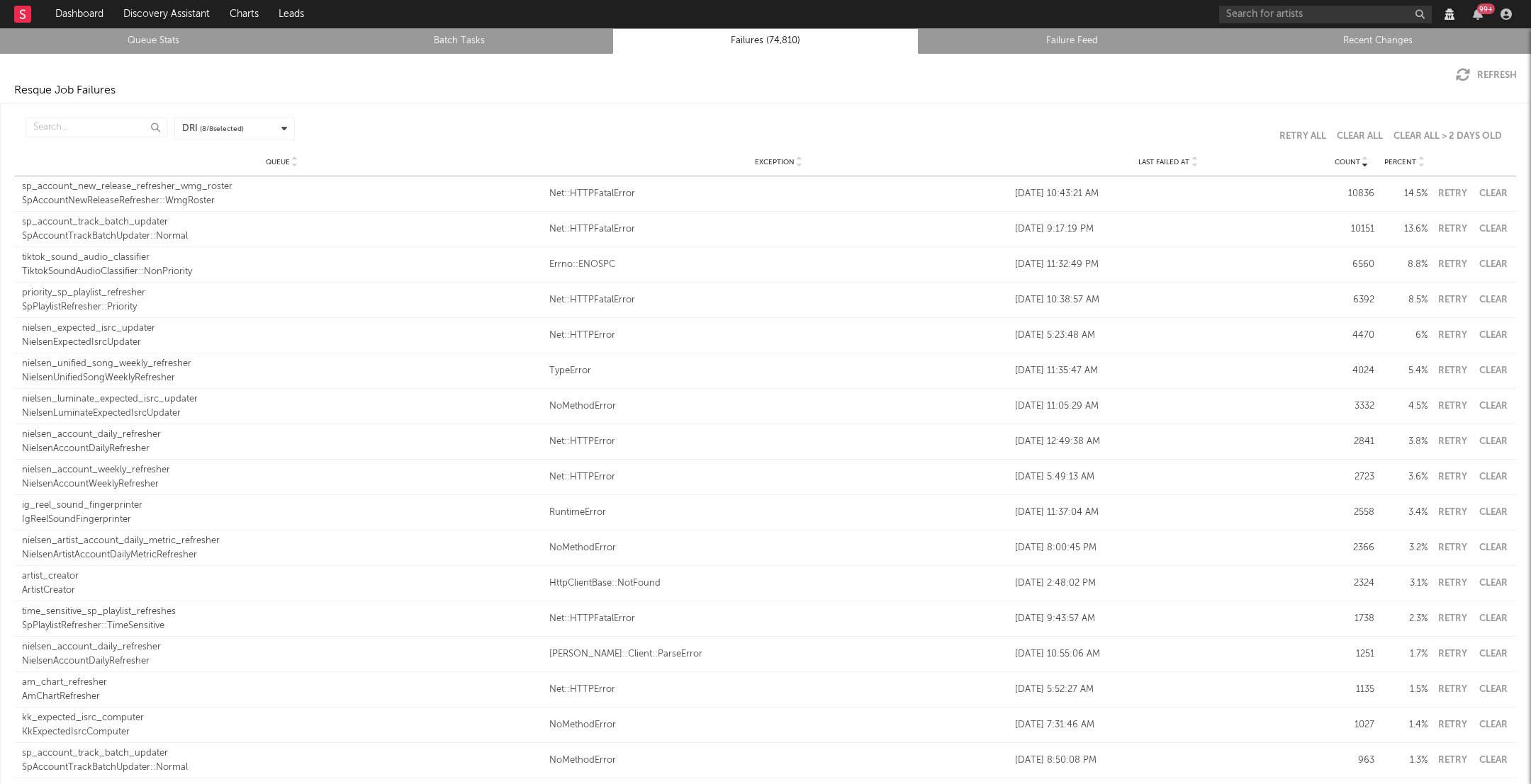
click at [1477, 82] on div "Resque Job Failures" at bounding box center [765, 91] width 1531 height 17
click at [1466, 77] on icon "button" at bounding box center [1462, 74] width 14 height 14
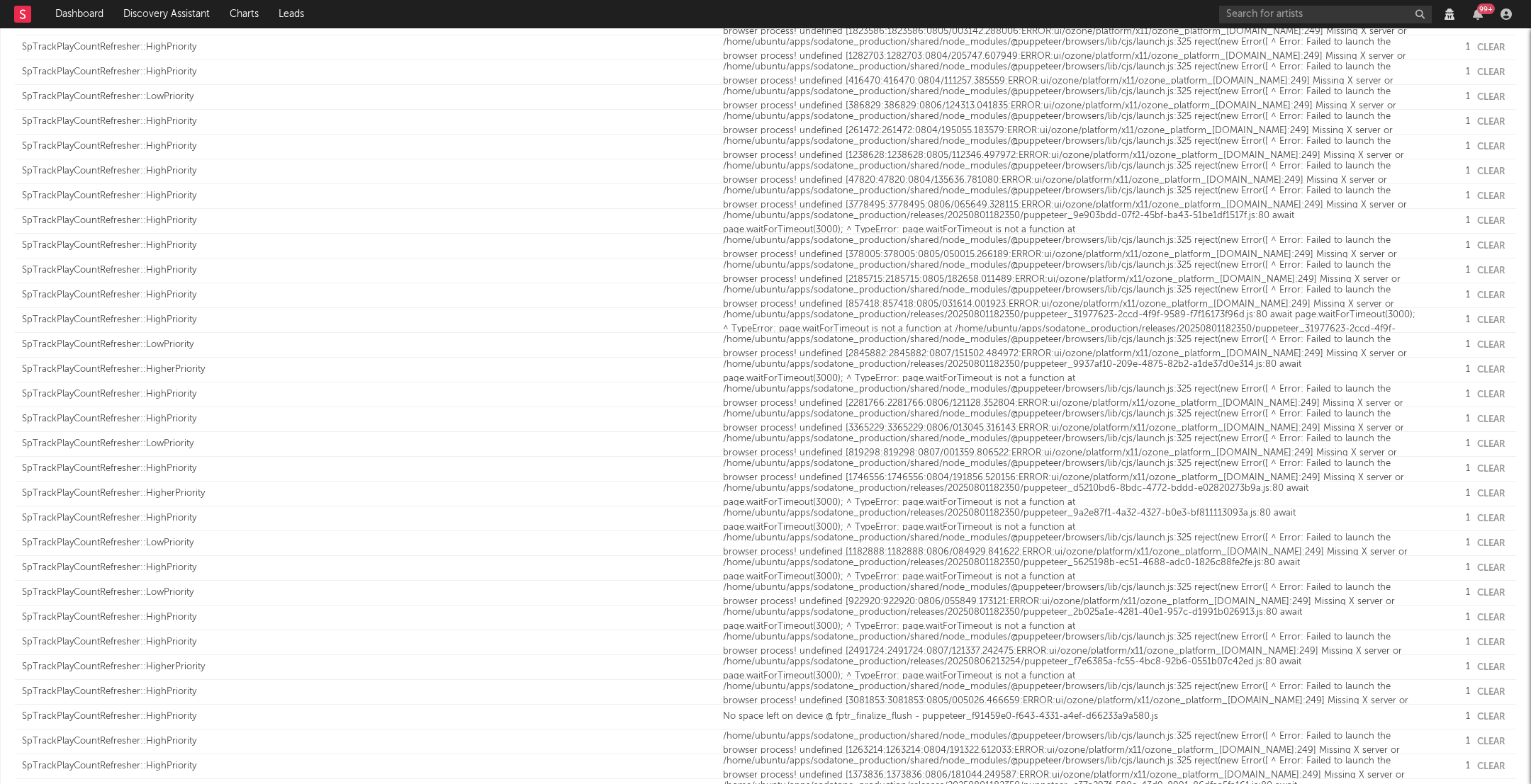
scroll to position [2691, 0]
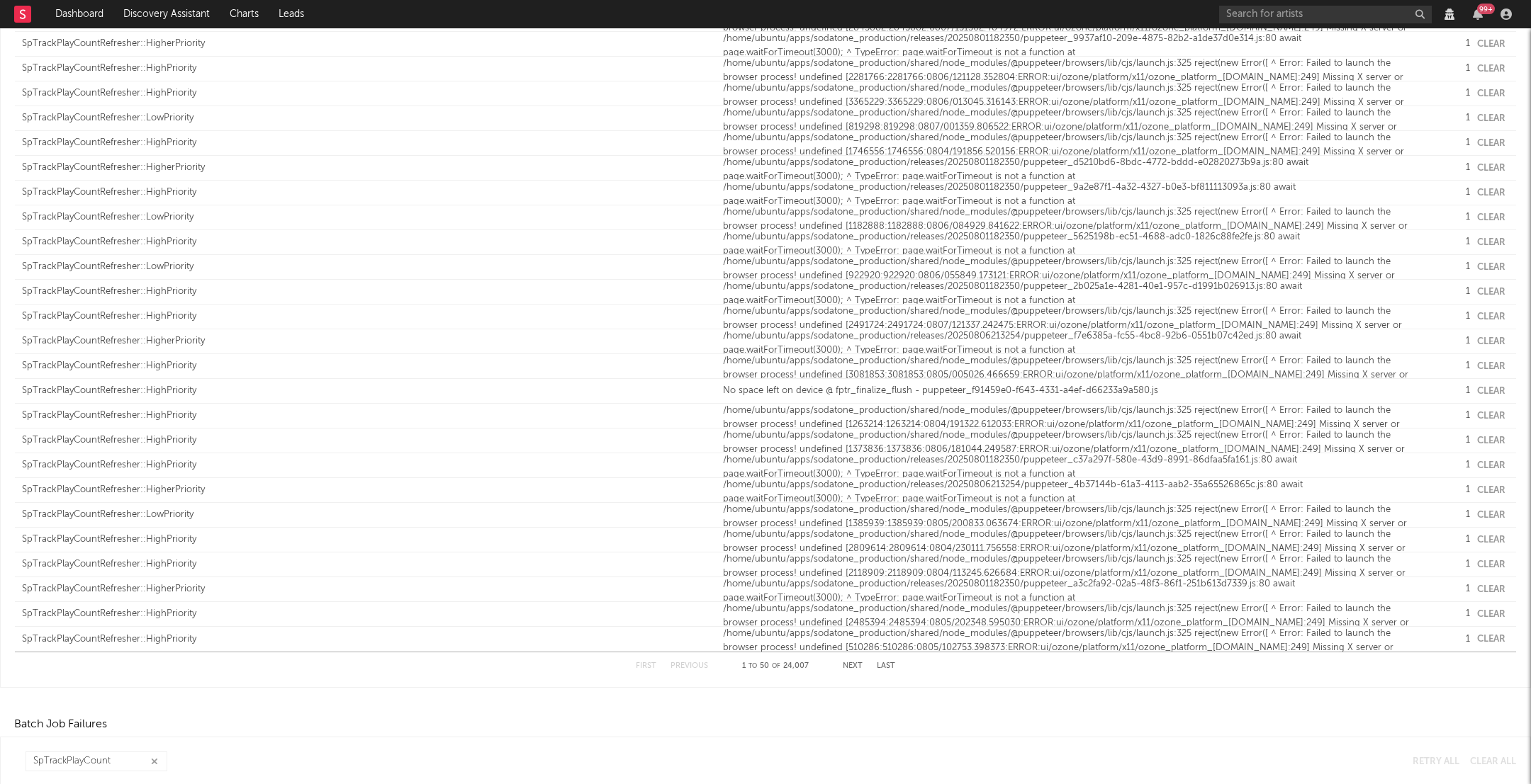
click at [879, 663] on button "Last" at bounding box center [885, 667] width 18 height 8
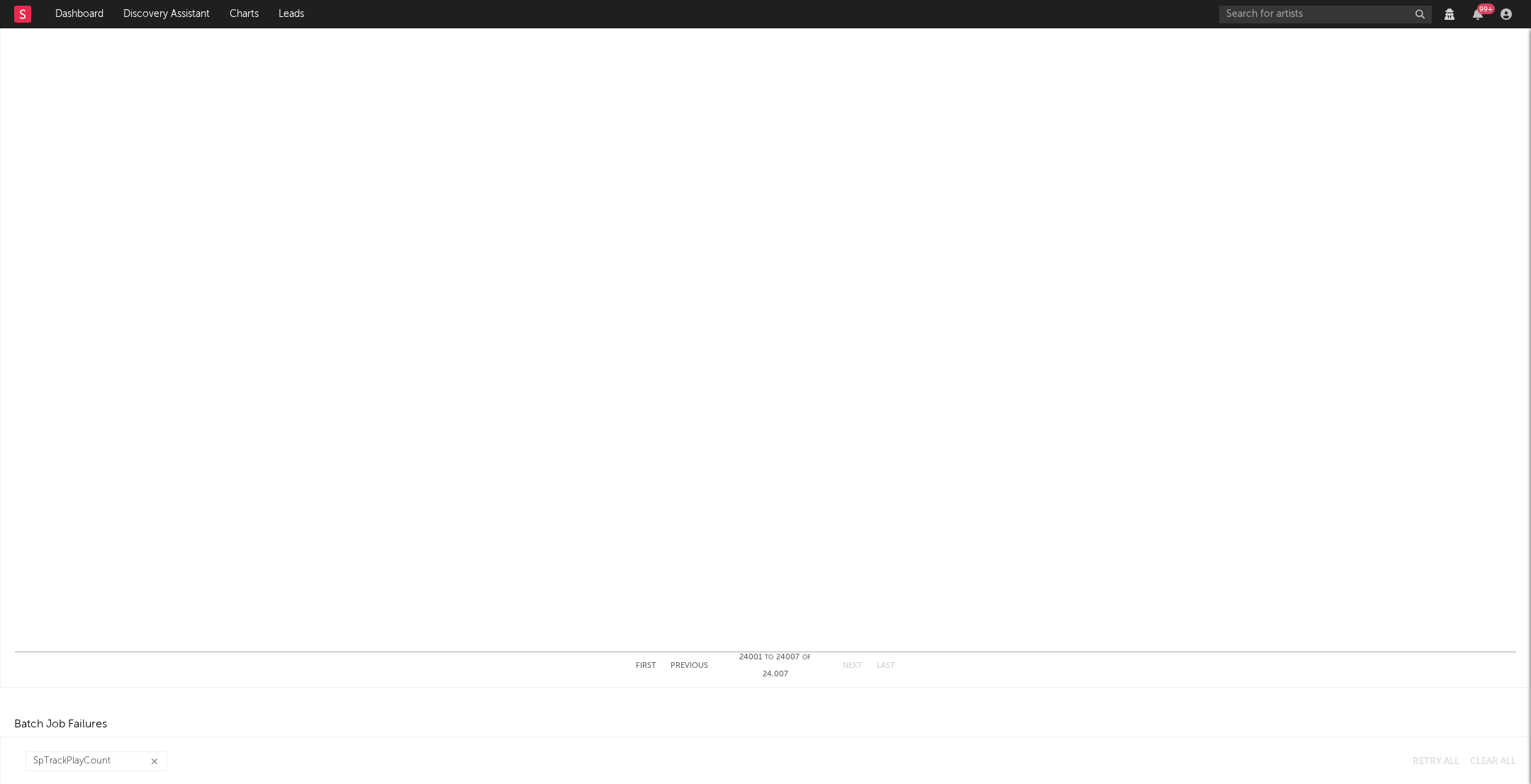
click at [649, 667] on button "First" at bounding box center [647, 667] width 21 height 8
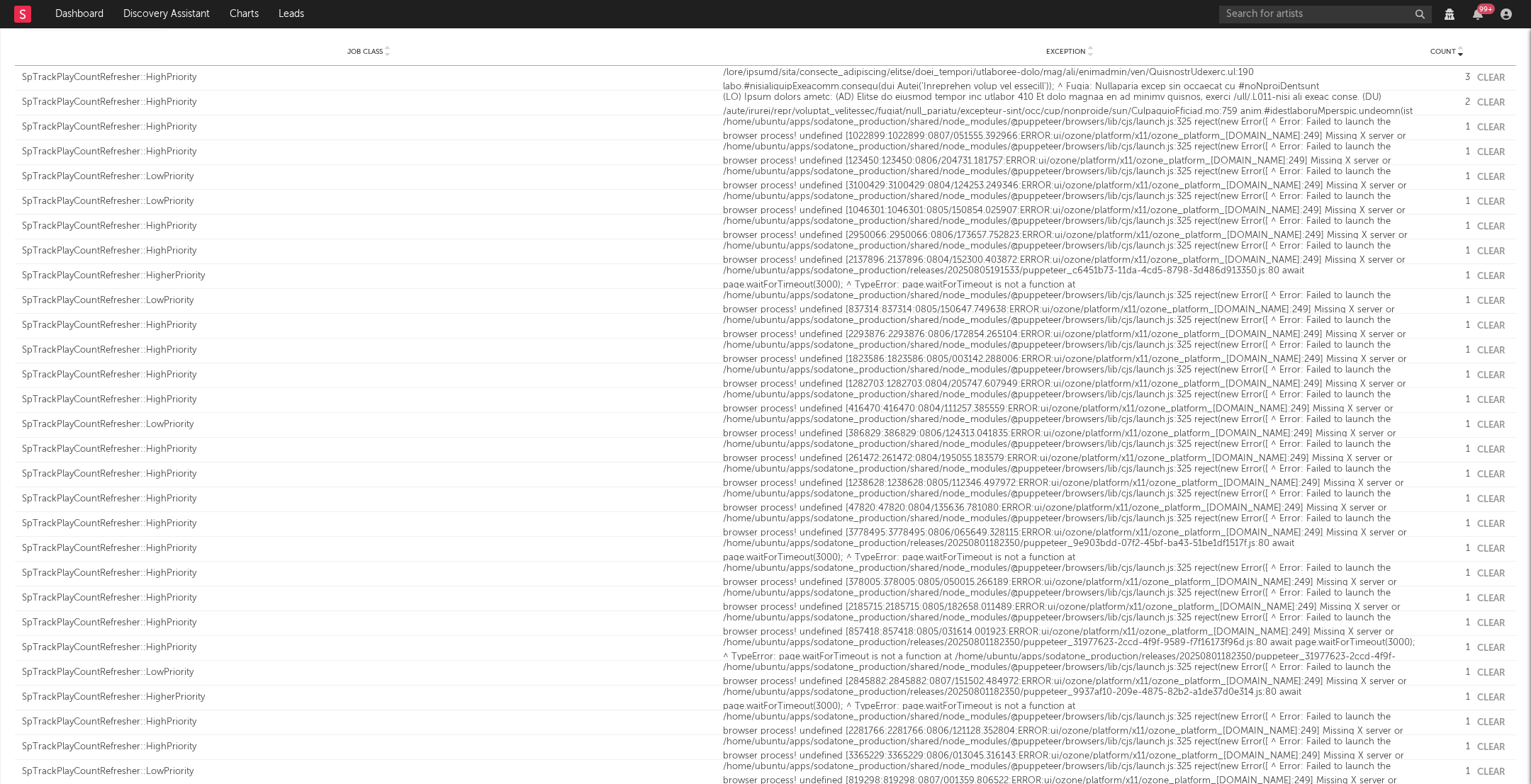
scroll to position [1652, 0]
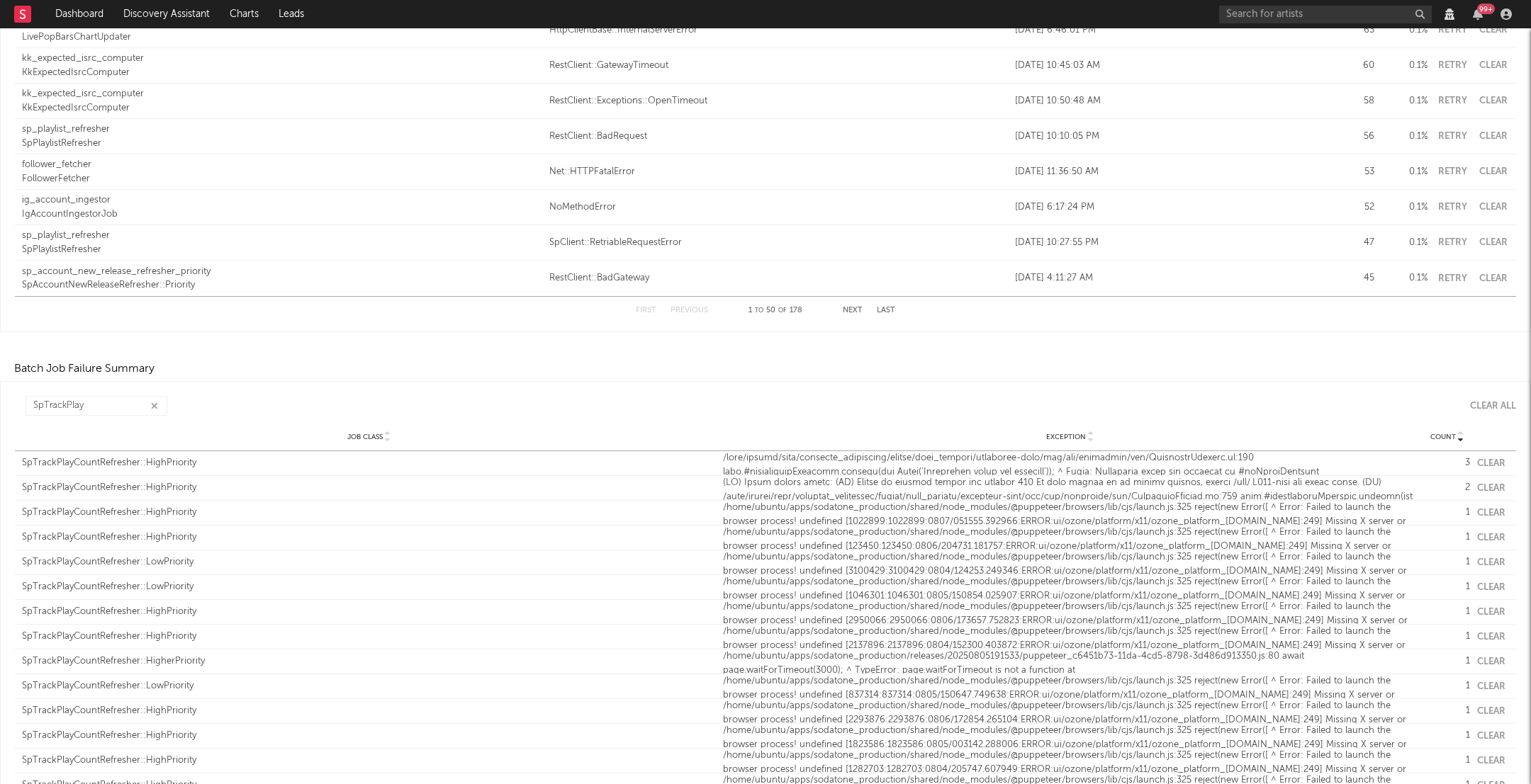
click at [1497, 405] on div "Clear All" at bounding box center [1493, 407] width 46 height 10
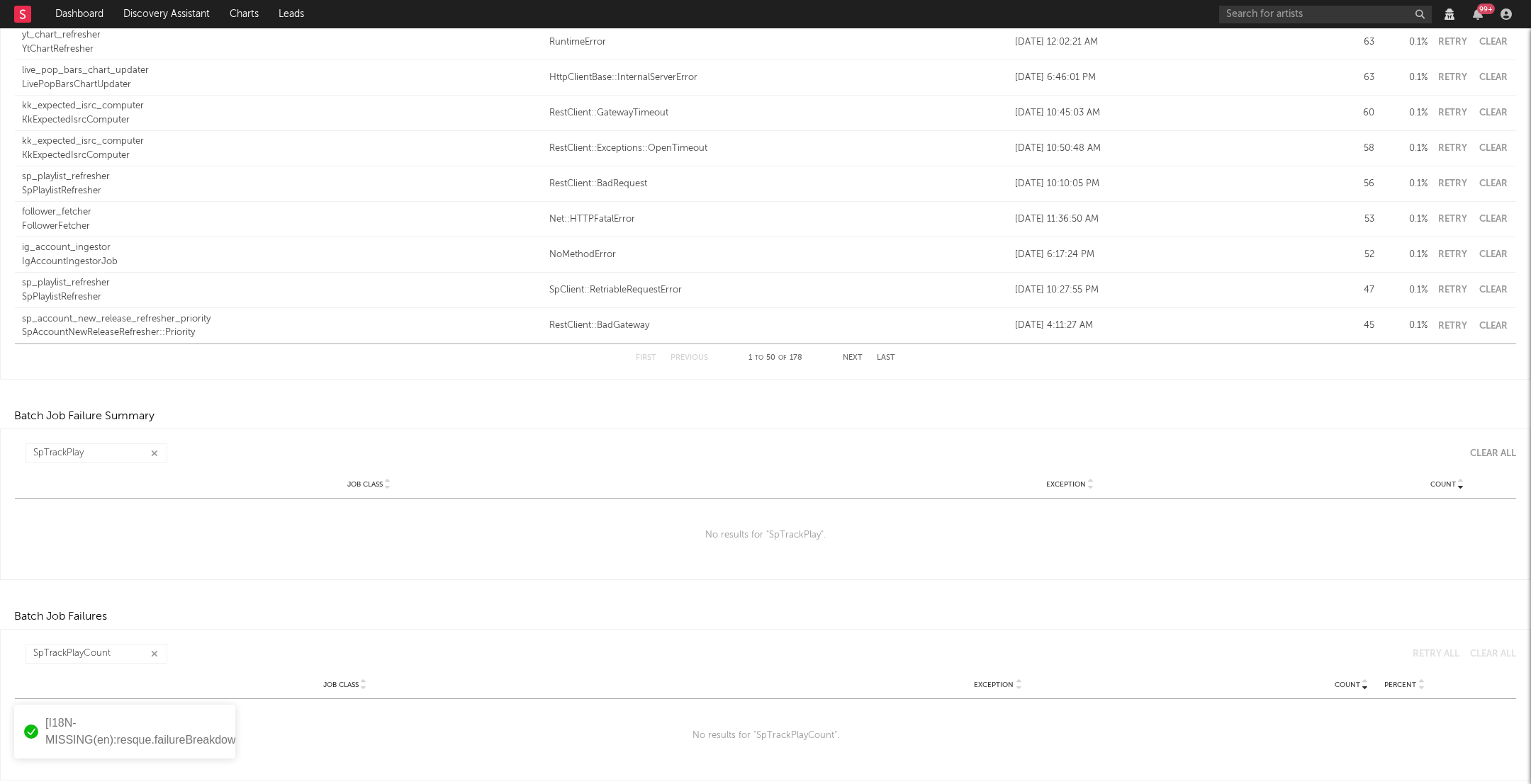
scroll to position [1601, 0]
